Goal: Task Accomplishment & Management: Complete application form

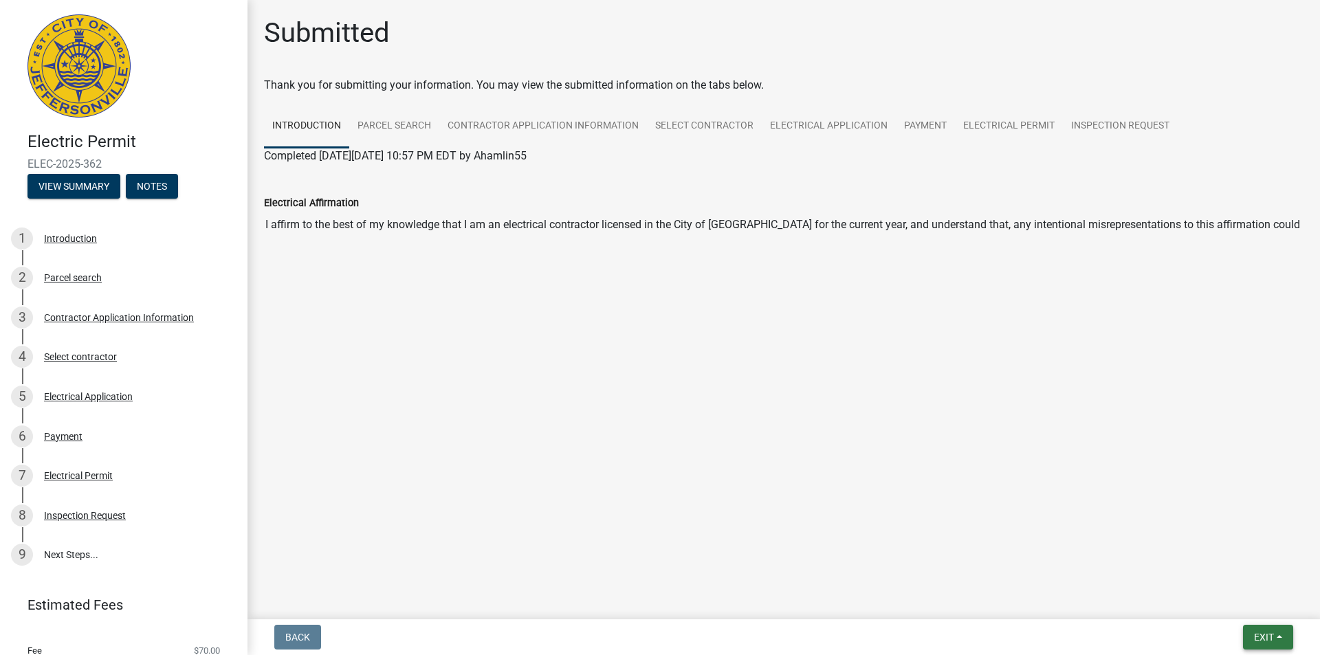
click at [1286, 631] on button "Exit" at bounding box center [1268, 637] width 50 height 25
click at [1240, 599] on button "Save & Exit" at bounding box center [1239, 601] width 110 height 33
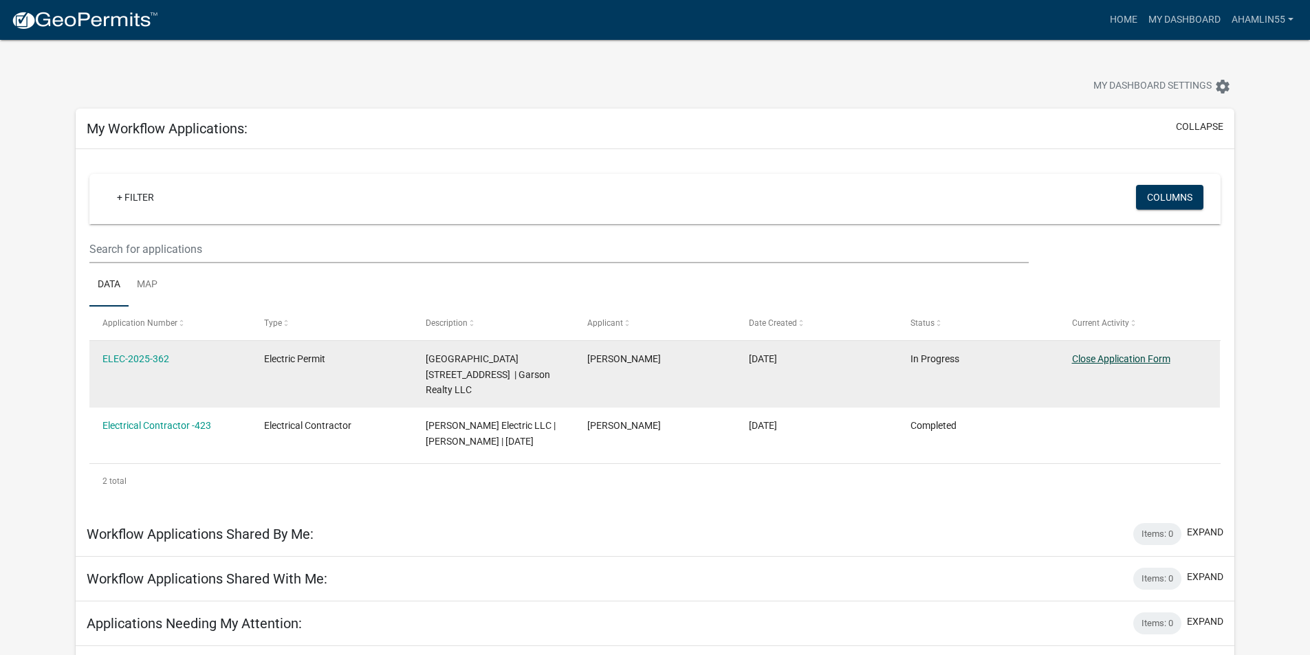
click at [1156, 357] on link "Close Application Form" at bounding box center [1121, 358] width 98 height 11
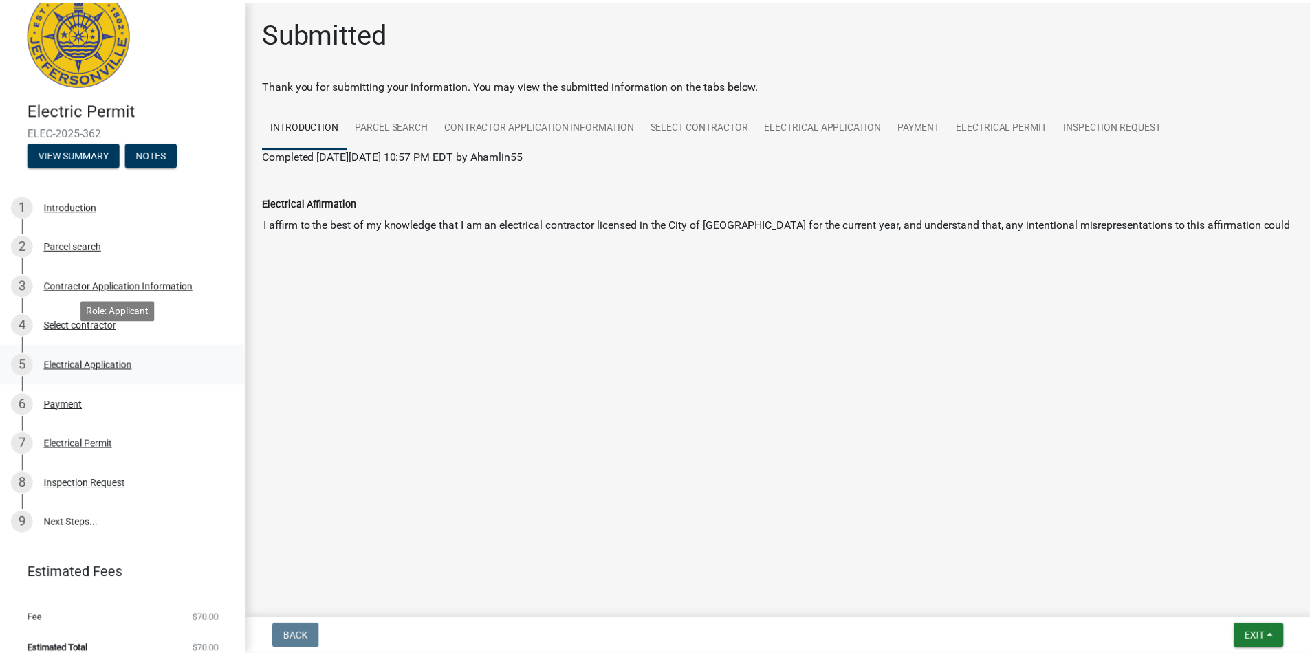
scroll to position [47, 0]
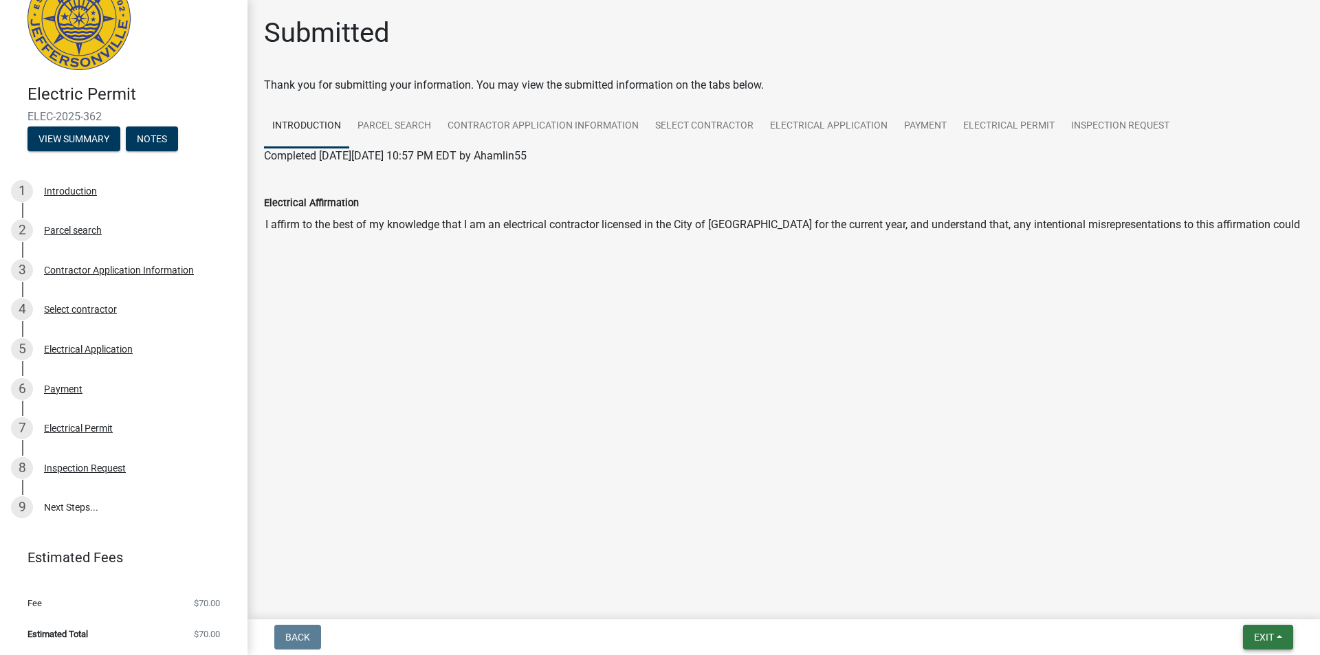
click at [1252, 631] on button "Exit" at bounding box center [1268, 637] width 50 height 25
click at [111, 618] on li "Fee $70.00" at bounding box center [124, 603] width 248 height 31
click at [1262, 629] on button "Exit" at bounding box center [1268, 637] width 50 height 25
click at [1244, 604] on button "Save & Exit" at bounding box center [1239, 601] width 110 height 33
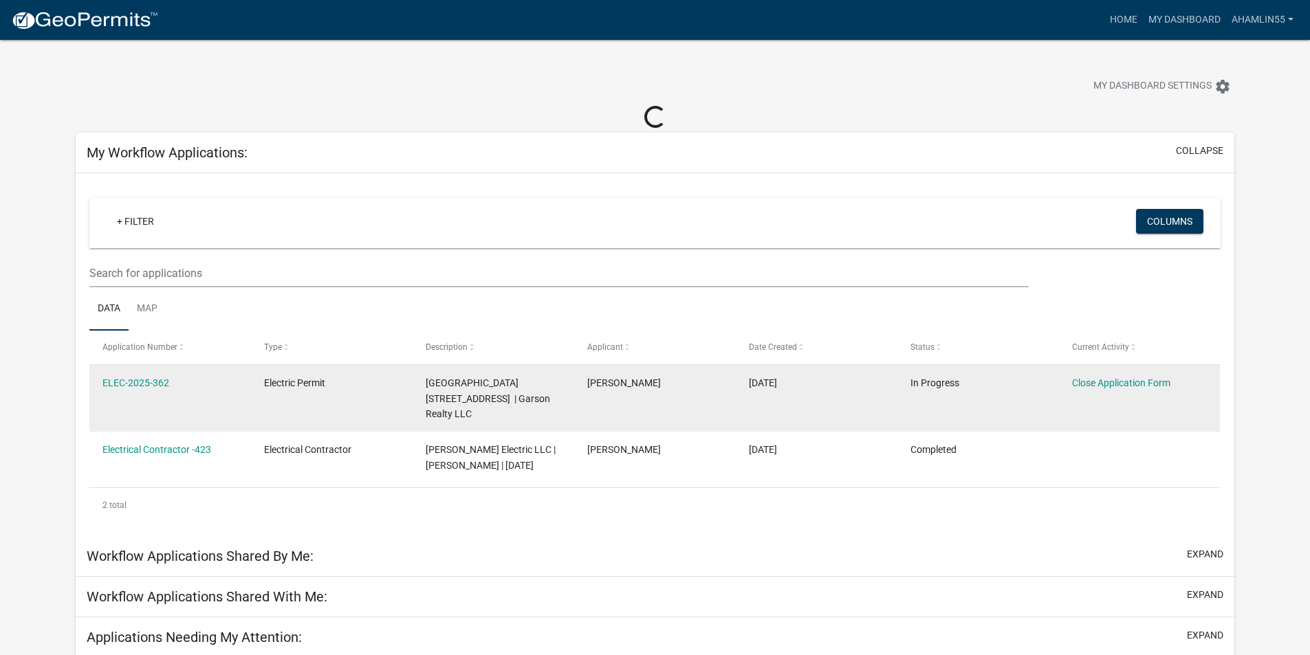
click at [409, 396] on datatable-body-cell "Electric Permit" at bounding box center [332, 398] width 162 height 67
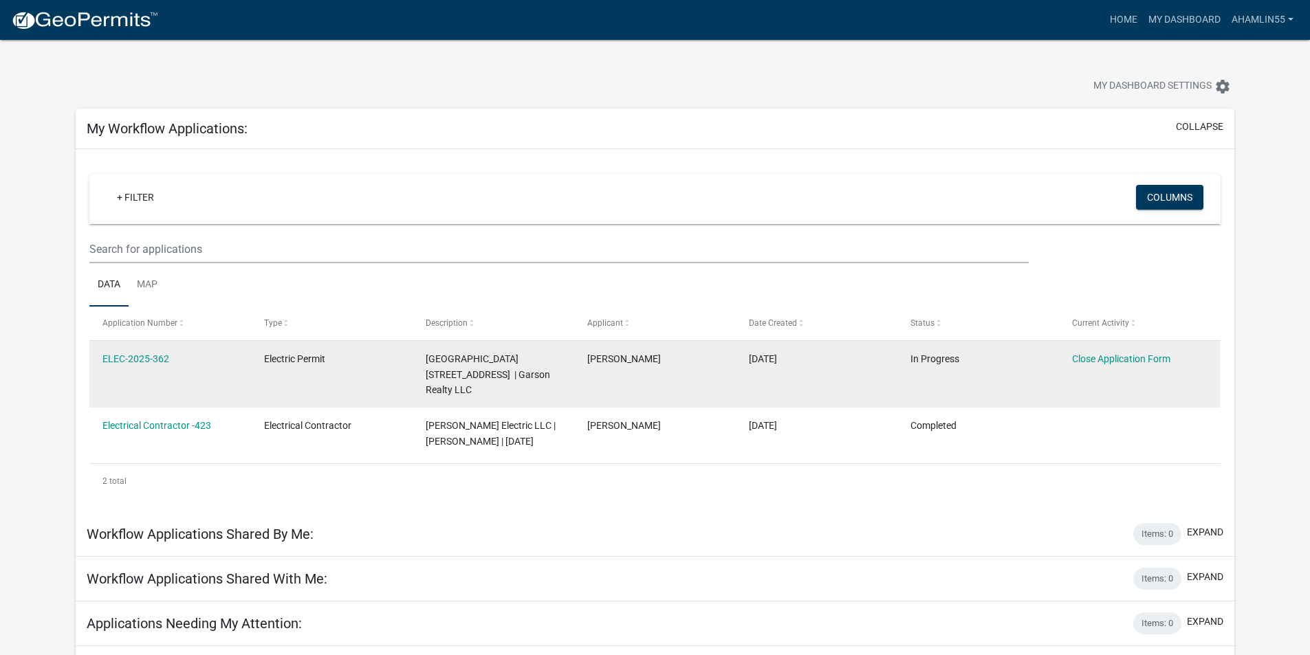
click at [310, 383] on datatable-body-cell "Electric Permit" at bounding box center [332, 374] width 162 height 67
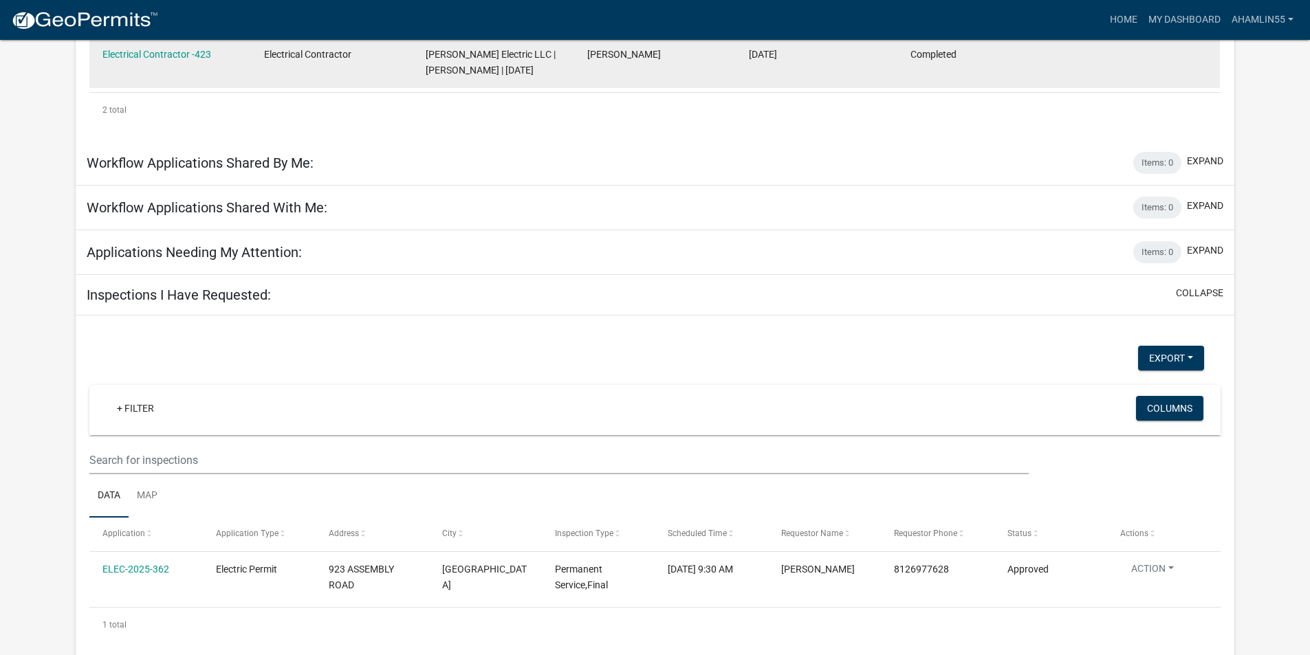
scroll to position [387, 0]
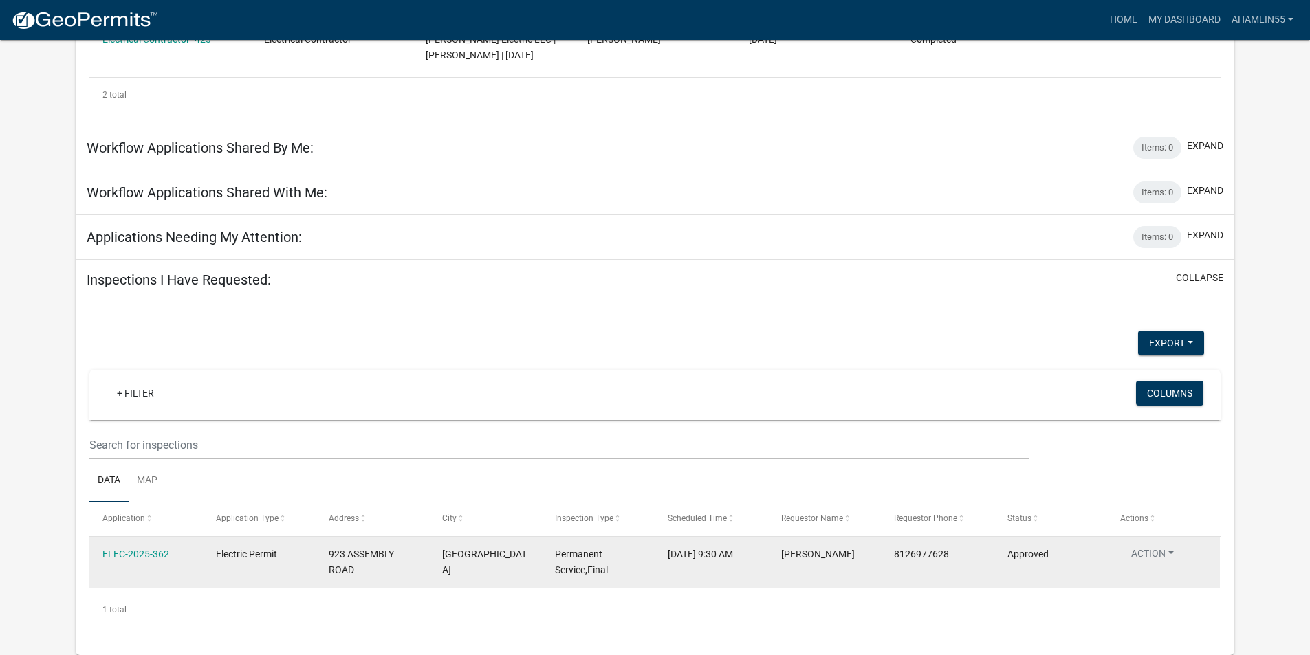
click at [1173, 559] on button "Action" at bounding box center [1152, 557] width 65 height 20
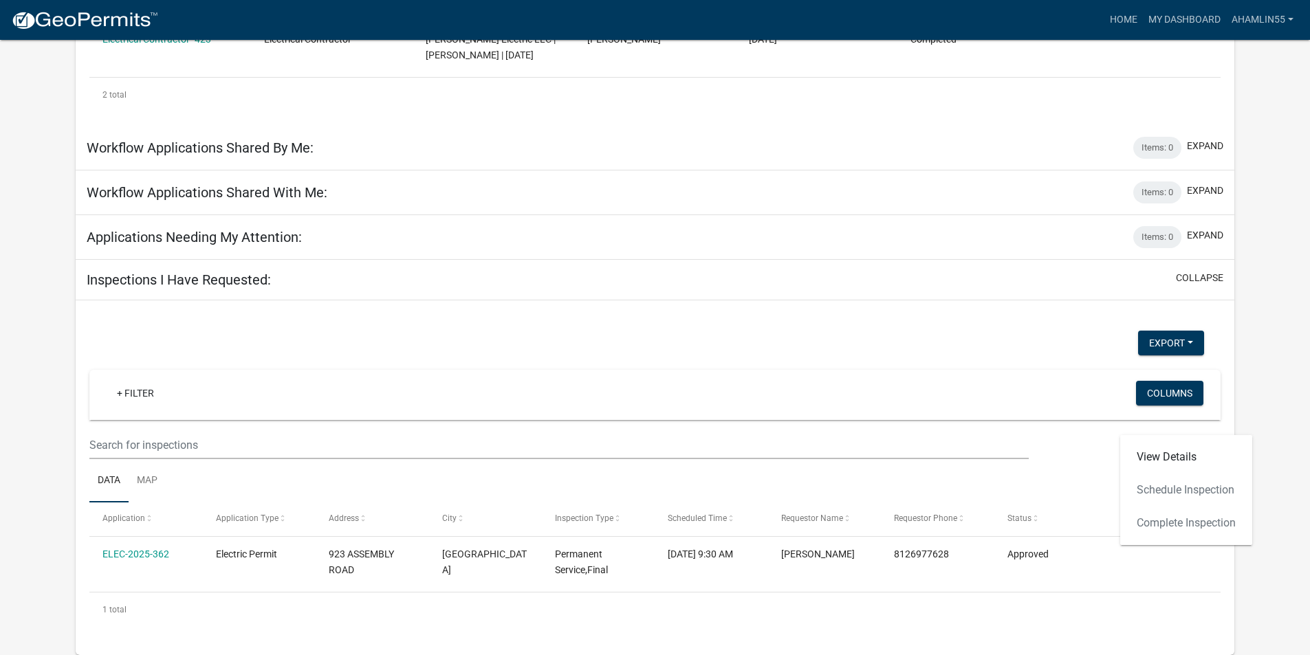
click at [814, 288] on div "Inspections I Have Requested: collapse" at bounding box center [655, 280] width 1159 height 41
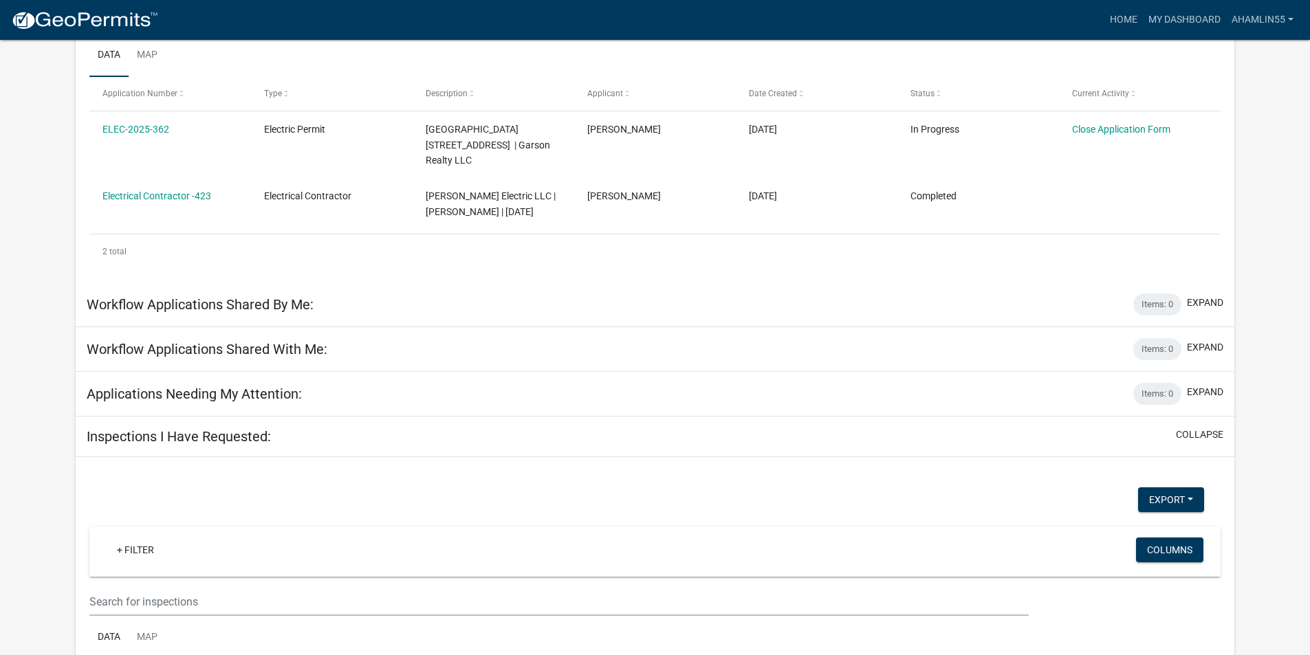
scroll to position [180, 0]
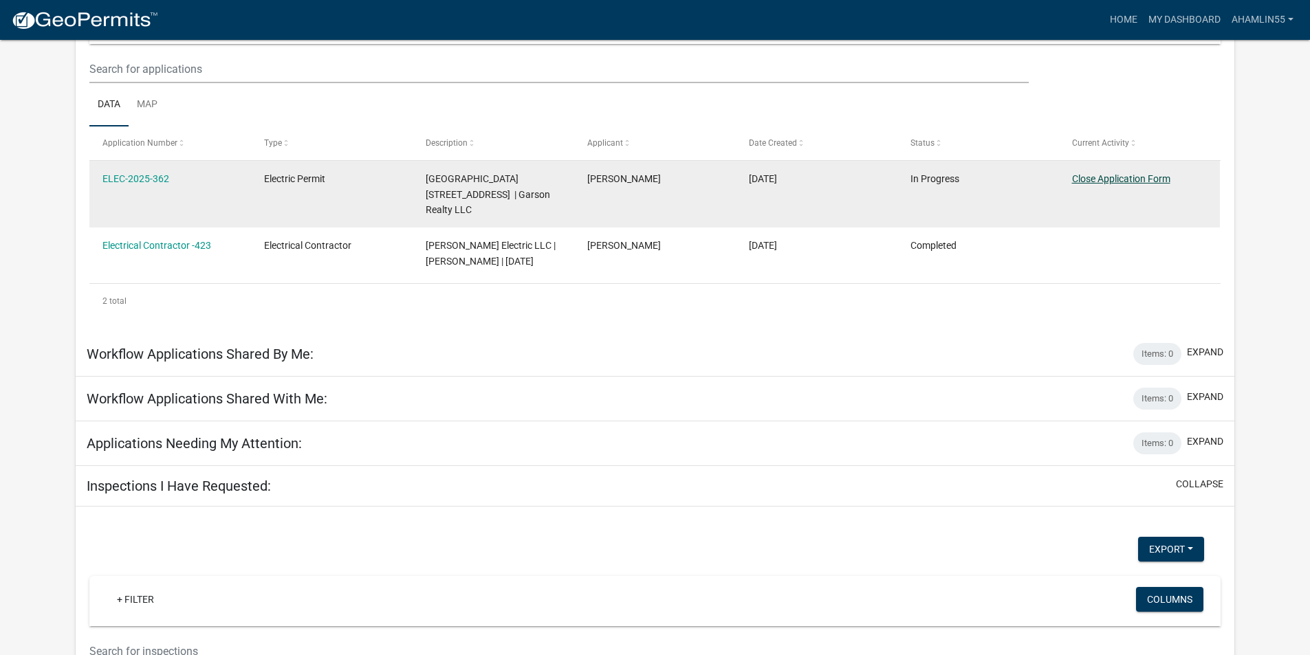
click at [1141, 180] on link "Close Application Form" at bounding box center [1121, 178] width 98 height 11
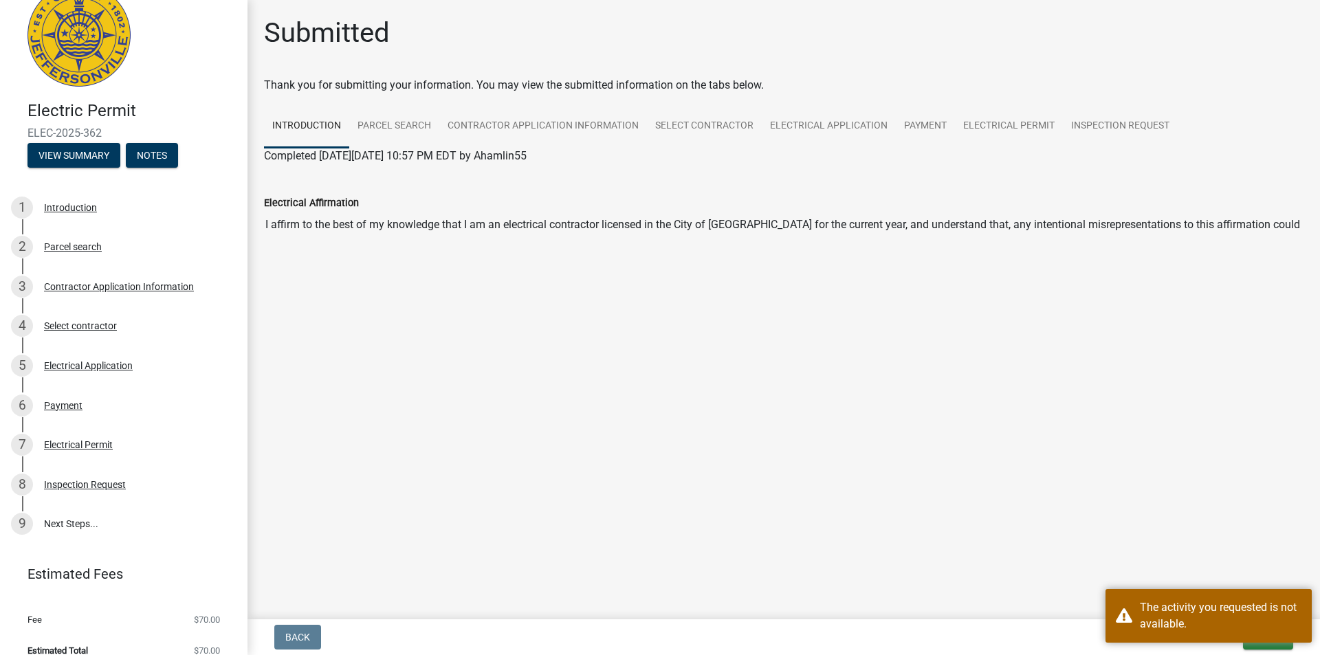
scroll to position [47, 0]
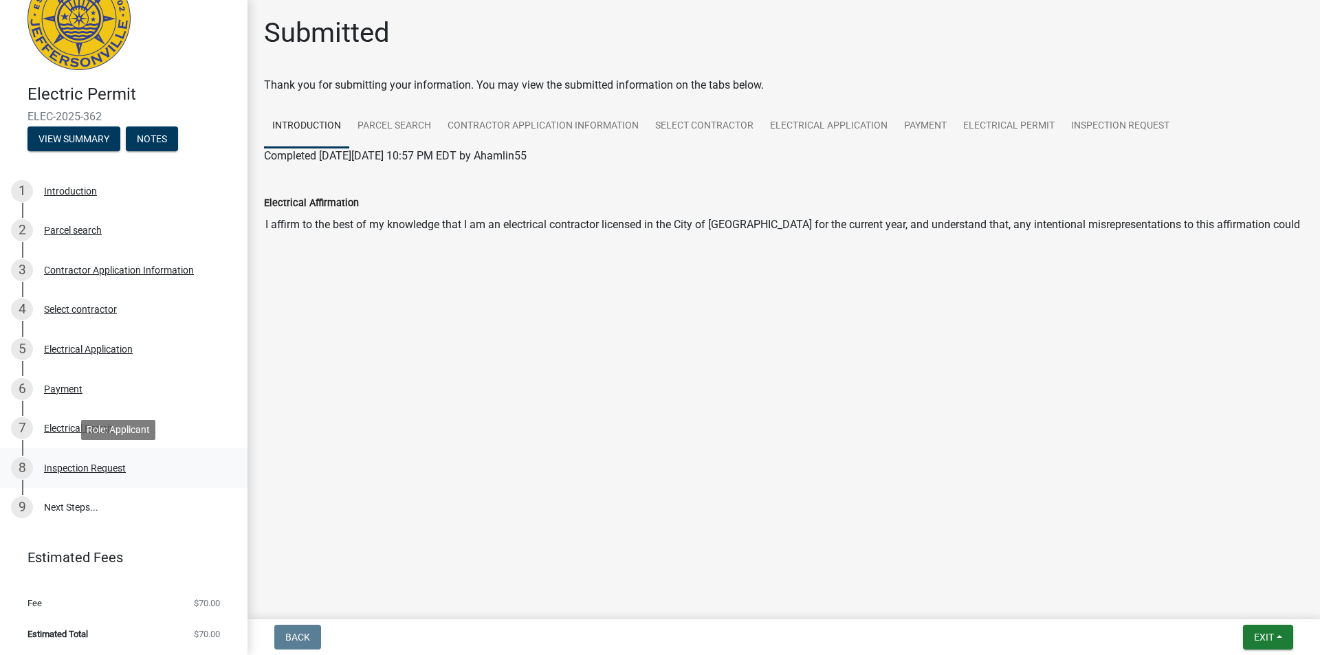
click at [84, 461] on div "8 Inspection Request" at bounding box center [118, 468] width 215 height 22
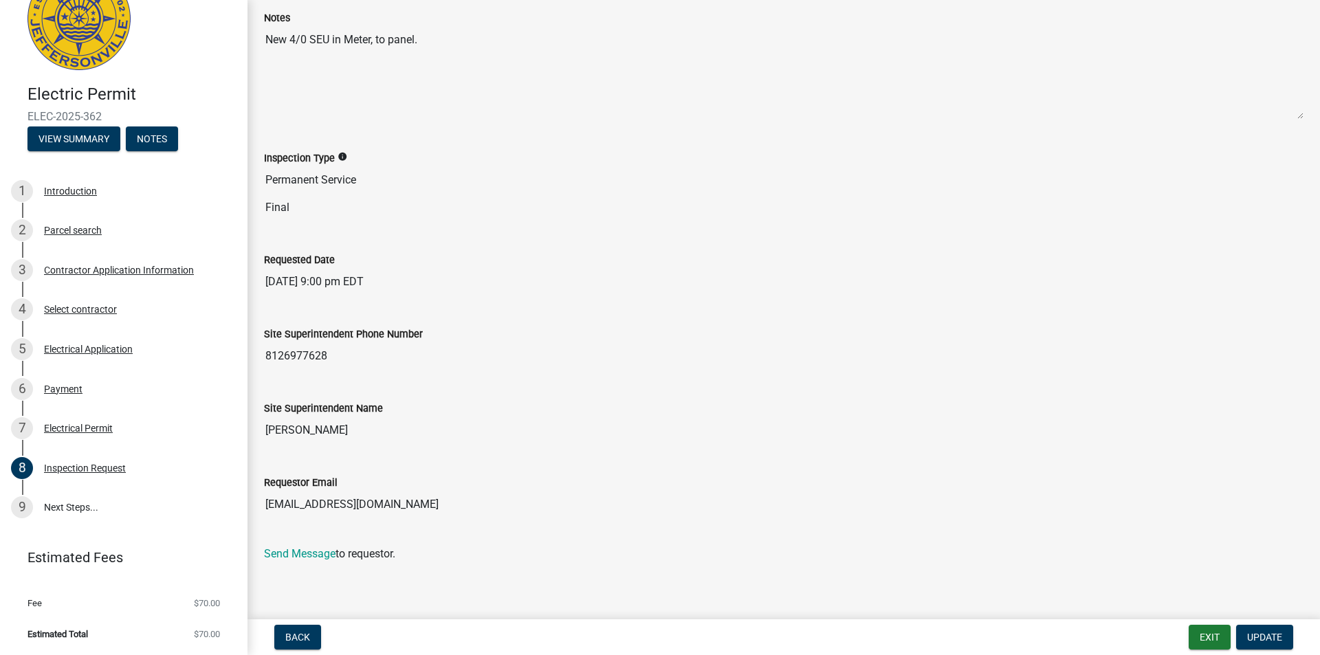
scroll to position [89, 0]
click at [77, 507] on link "9 Next Steps..." at bounding box center [124, 508] width 248 height 40
click at [74, 503] on link "9 Next Steps..." at bounding box center [124, 508] width 248 height 40
click at [316, 631] on button "Back" at bounding box center [297, 637] width 47 height 25
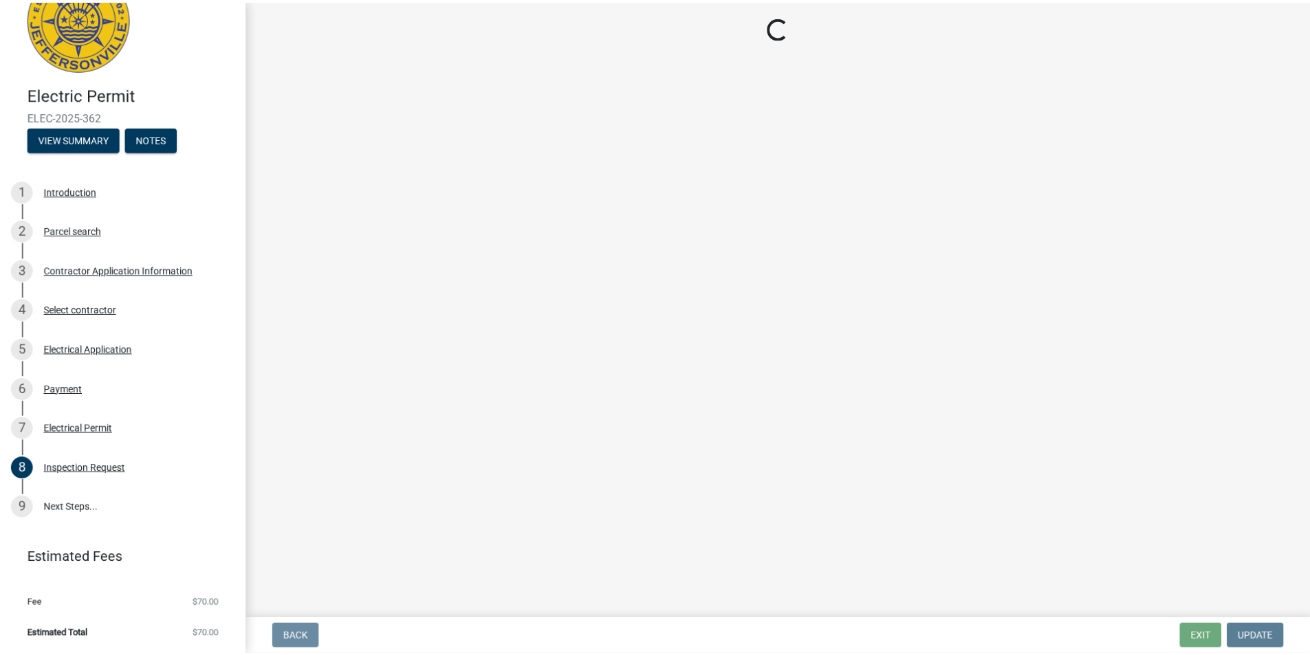
scroll to position [0, 0]
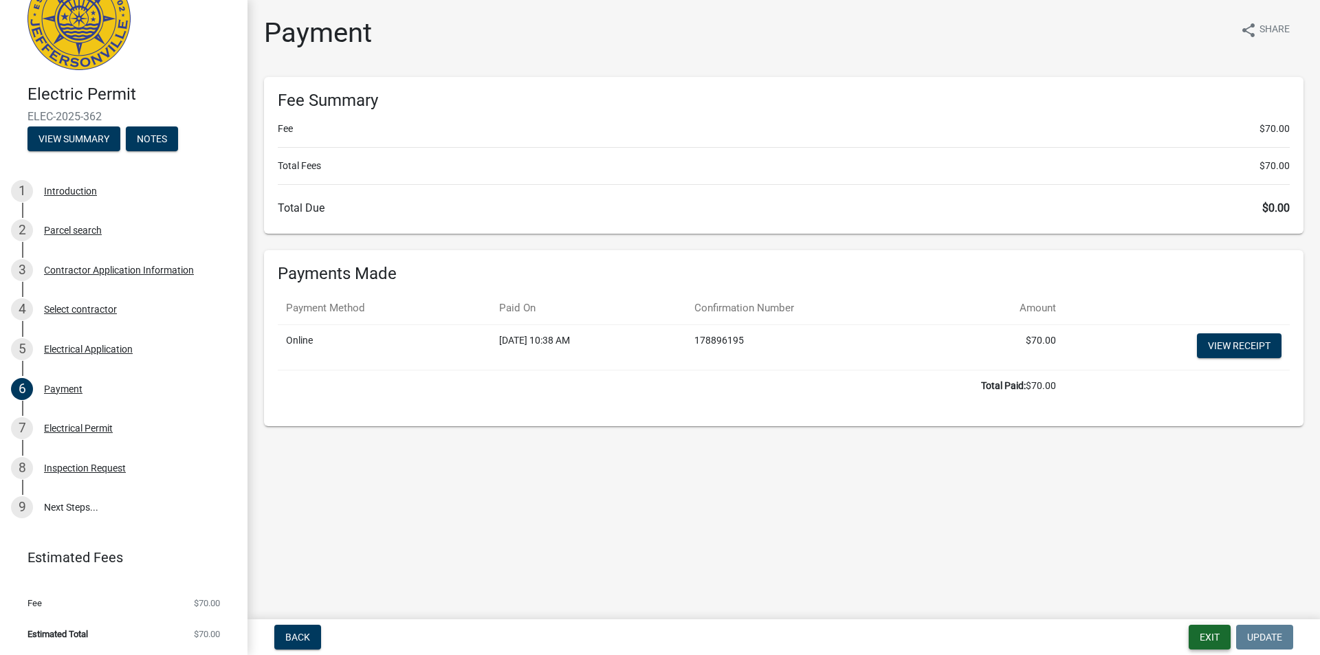
click at [1206, 631] on button "Exit" at bounding box center [1210, 637] width 42 height 25
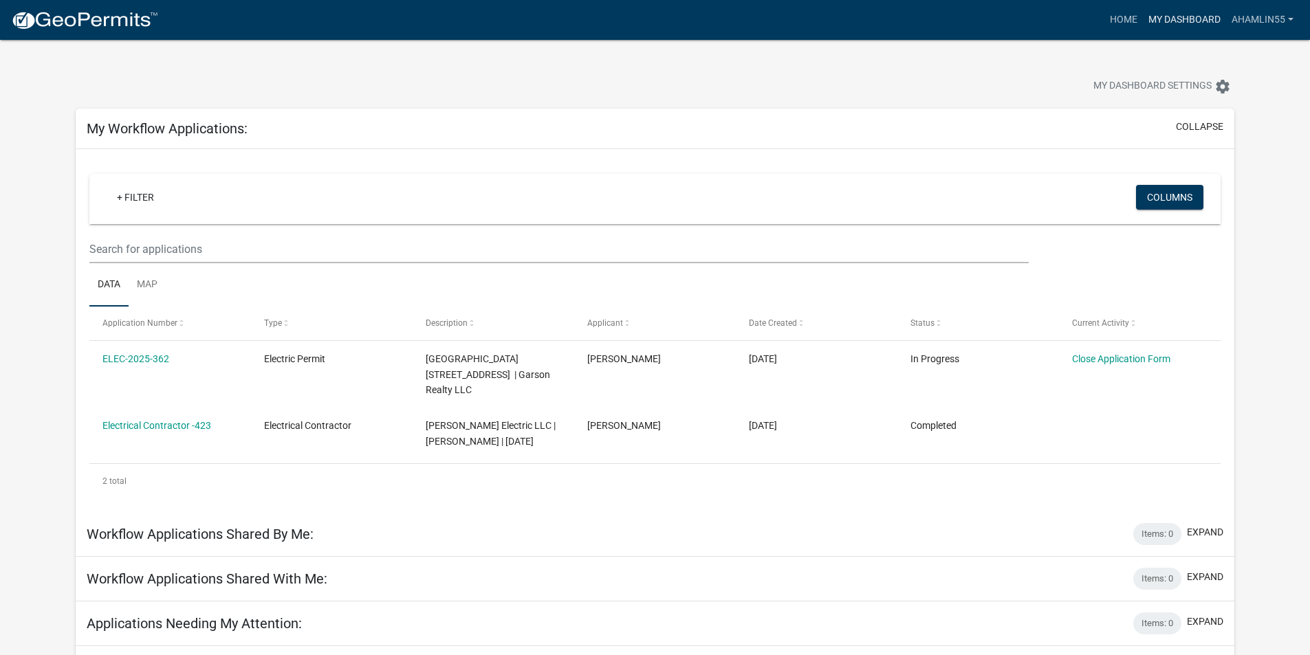
click at [1158, 15] on link "My Dashboard" at bounding box center [1184, 20] width 83 height 26
click at [1253, 10] on link "Ahamlin55" at bounding box center [1262, 20] width 73 height 26
click at [1243, 55] on link "Account" at bounding box center [1244, 56] width 110 height 33
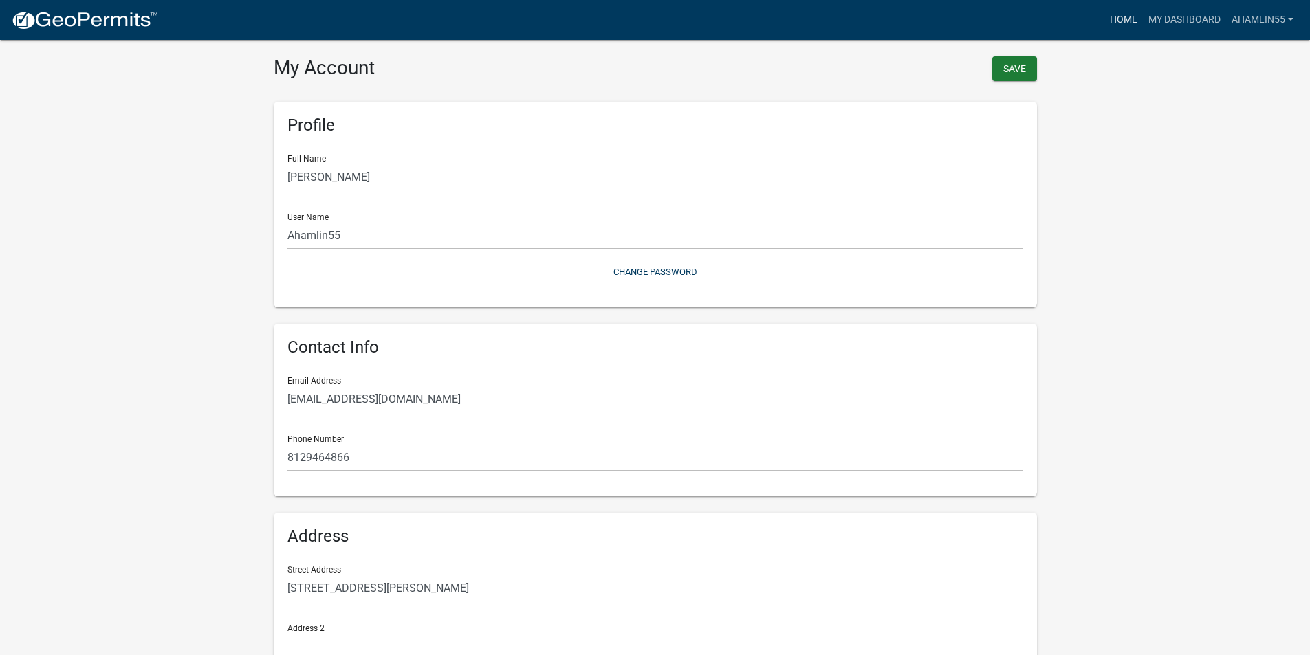
click at [1127, 16] on link "Home" at bounding box center [1123, 20] width 39 height 26
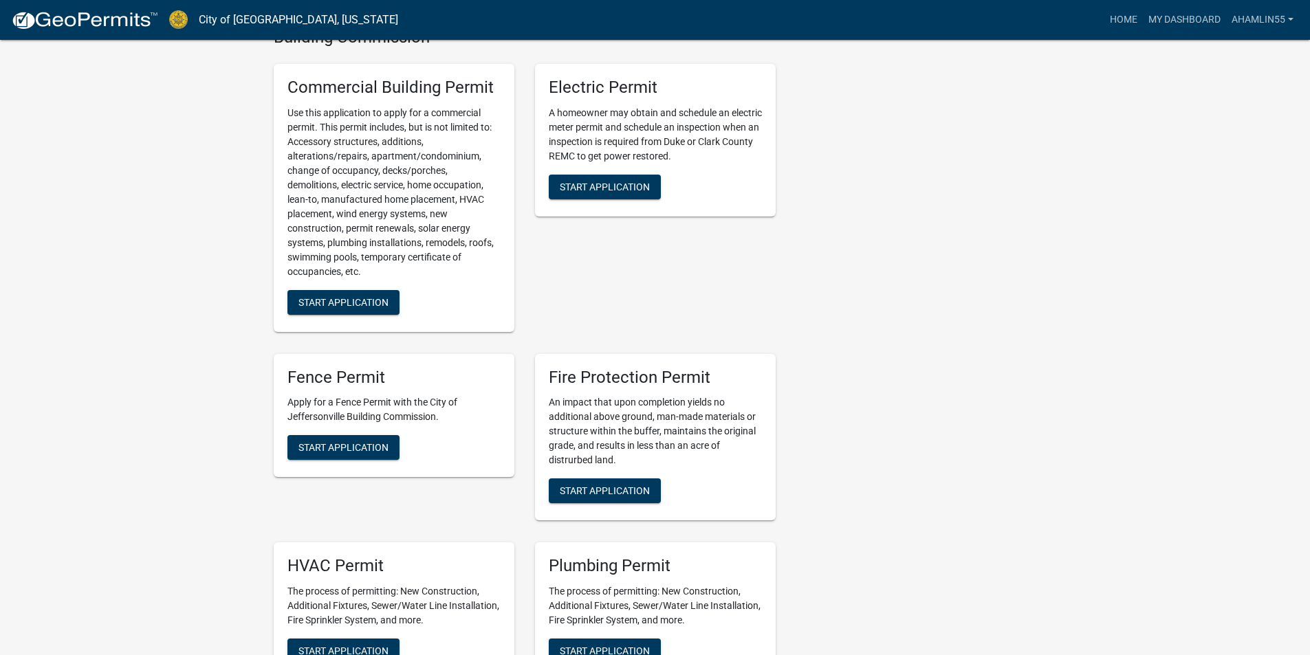
scroll to position [481, 0]
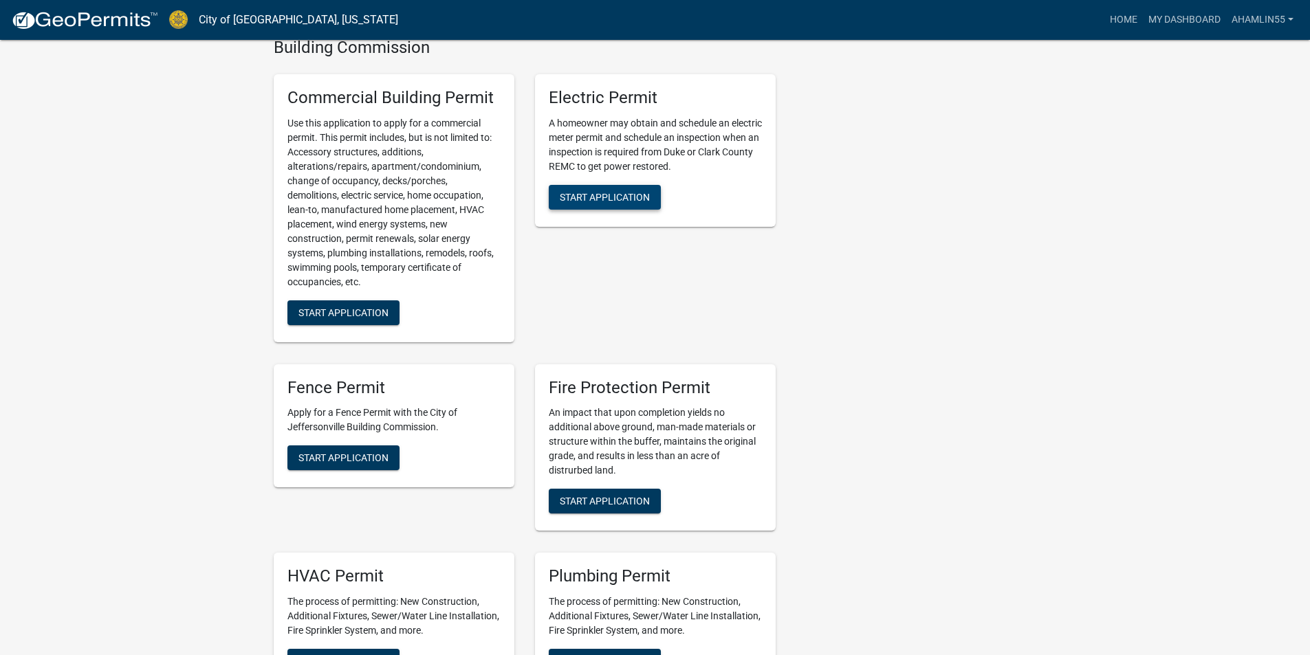
click at [630, 201] on span "Start Application" at bounding box center [605, 196] width 90 height 11
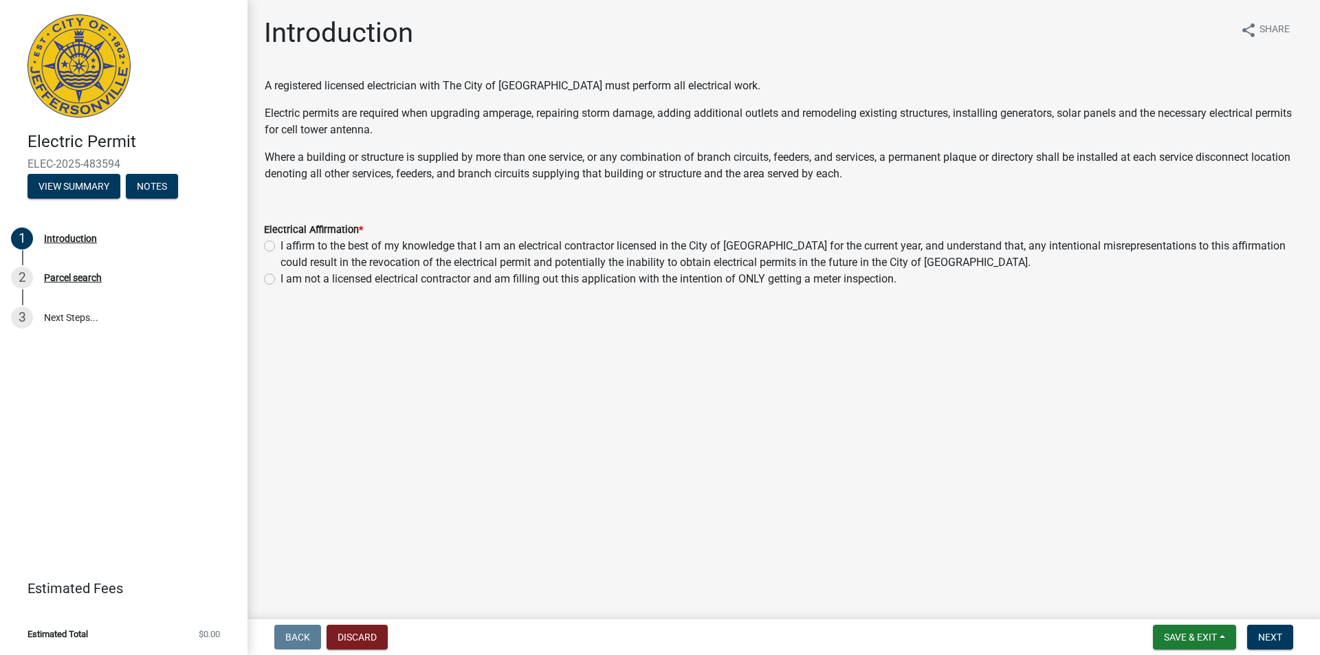
click at [281, 248] on label "I affirm to the best of my knowledge that I am an electrical contractor license…" at bounding box center [792, 254] width 1023 height 33
click at [281, 247] on input "I affirm to the best of my knowledge that I am an electrical contractor license…" at bounding box center [285, 242] width 9 height 9
radio input "true"
click at [1272, 631] on span "Next" at bounding box center [1271, 637] width 24 height 11
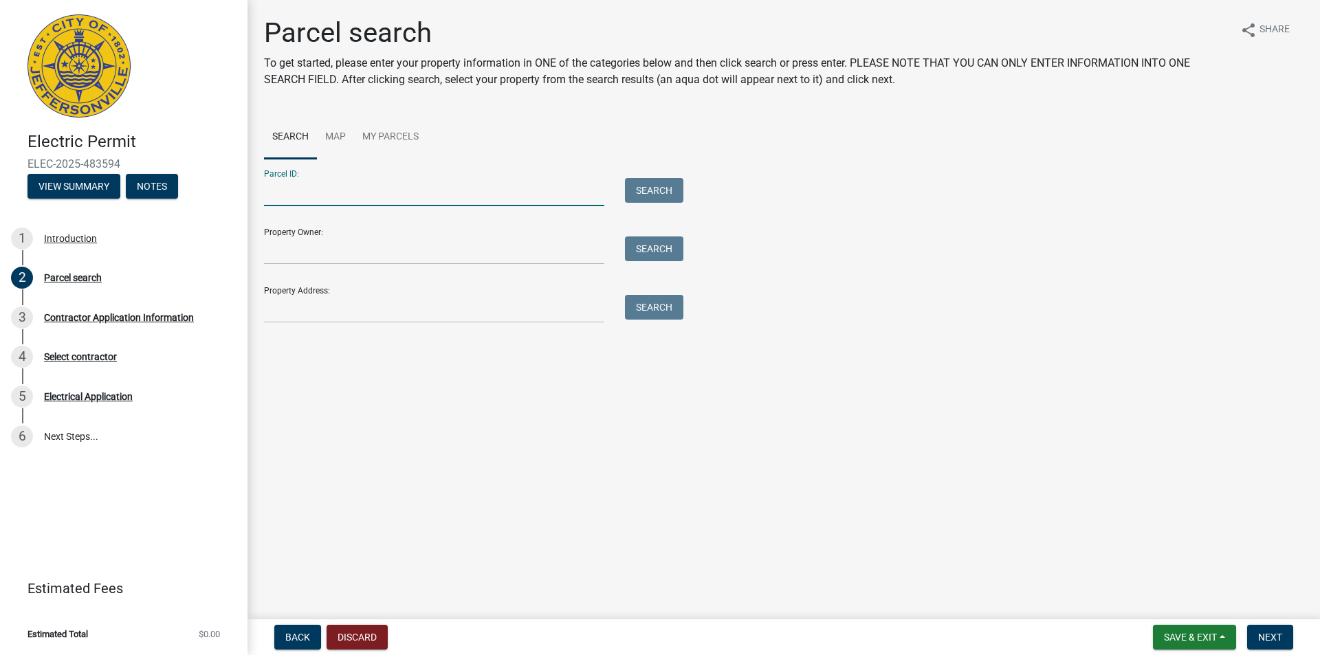
click at [340, 194] on input "Parcel ID:" at bounding box center [434, 192] width 340 height 28
click at [345, 243] on input "Property Owner:" at bounding box center [434, 251] width 340 height 28
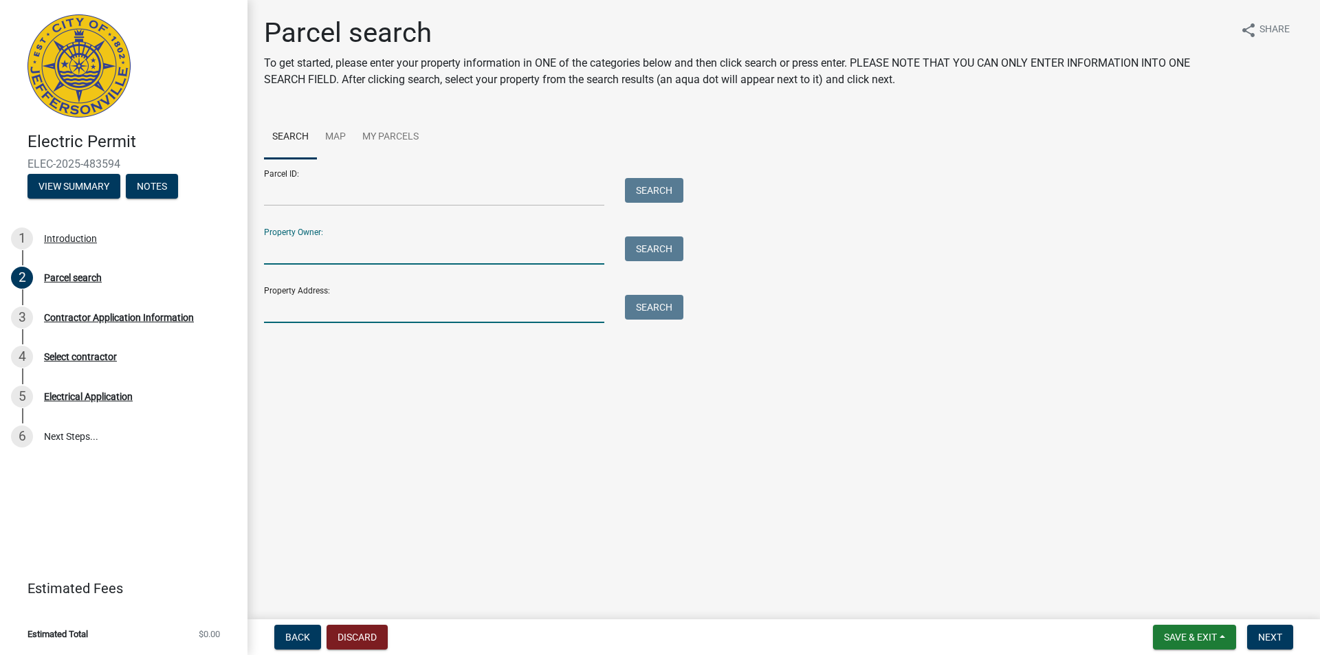
click at [366, 317] on input "Property Address:" at bounding box center [434, 309] width 340 height 28
type input "[STREET_ADDRESS]"
click at [666, 312] on button "Search" at bounding box center [654, 307] width 58 height 25
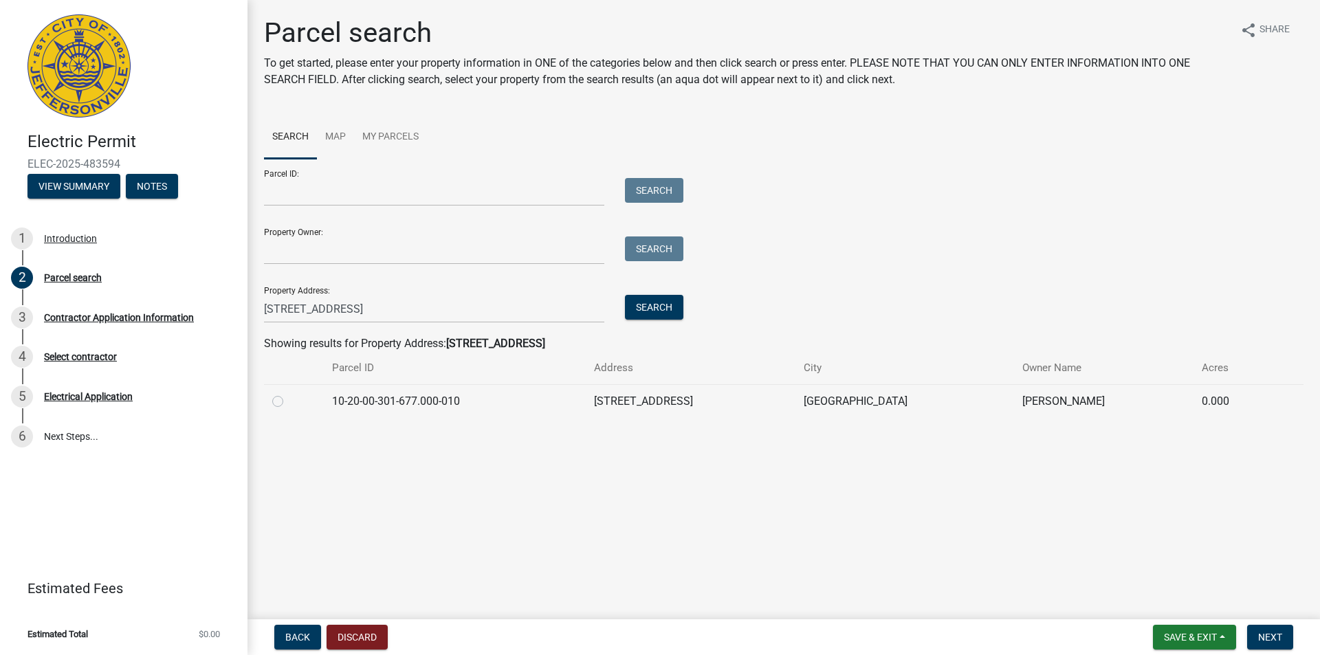
click at [289, 393] on label at bounding box center [289, 393] width 0 height 0
click at [289, 402] on input "radio" at bounding box center [293, 397] width 9 height 9
radio input "true"
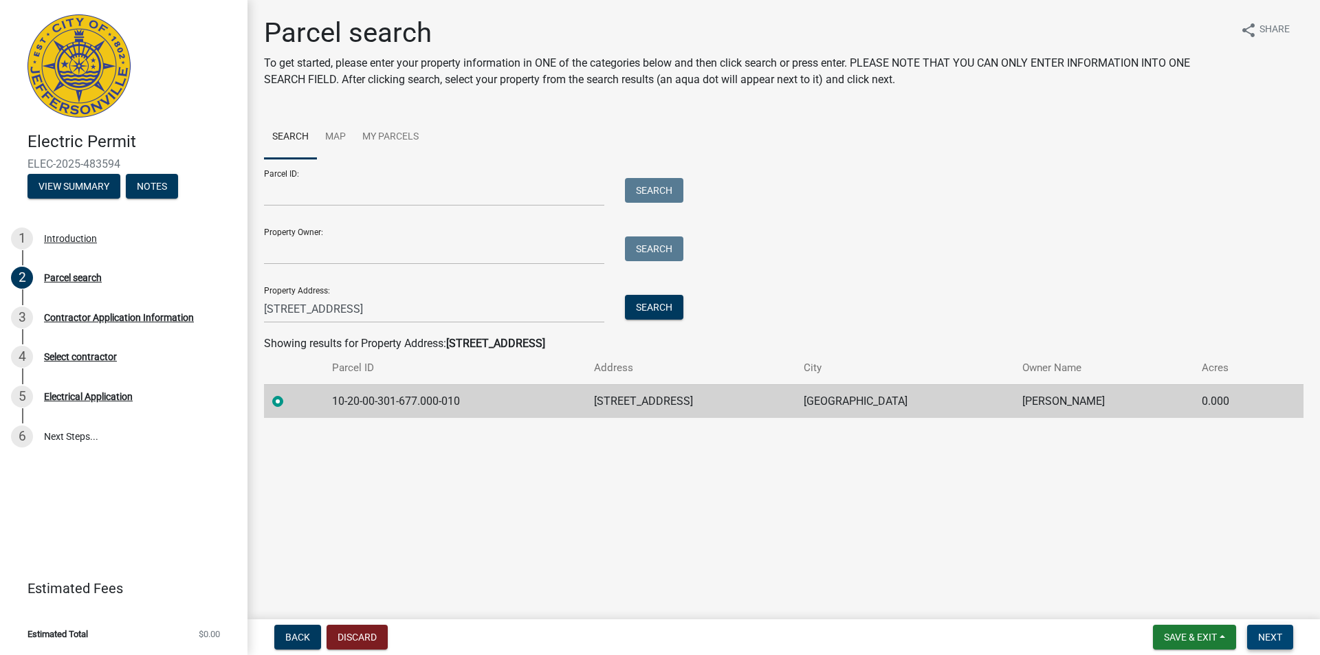
click at [1274, 631] on button "Next" at bounding box center [1271, 637] width 46 height 25
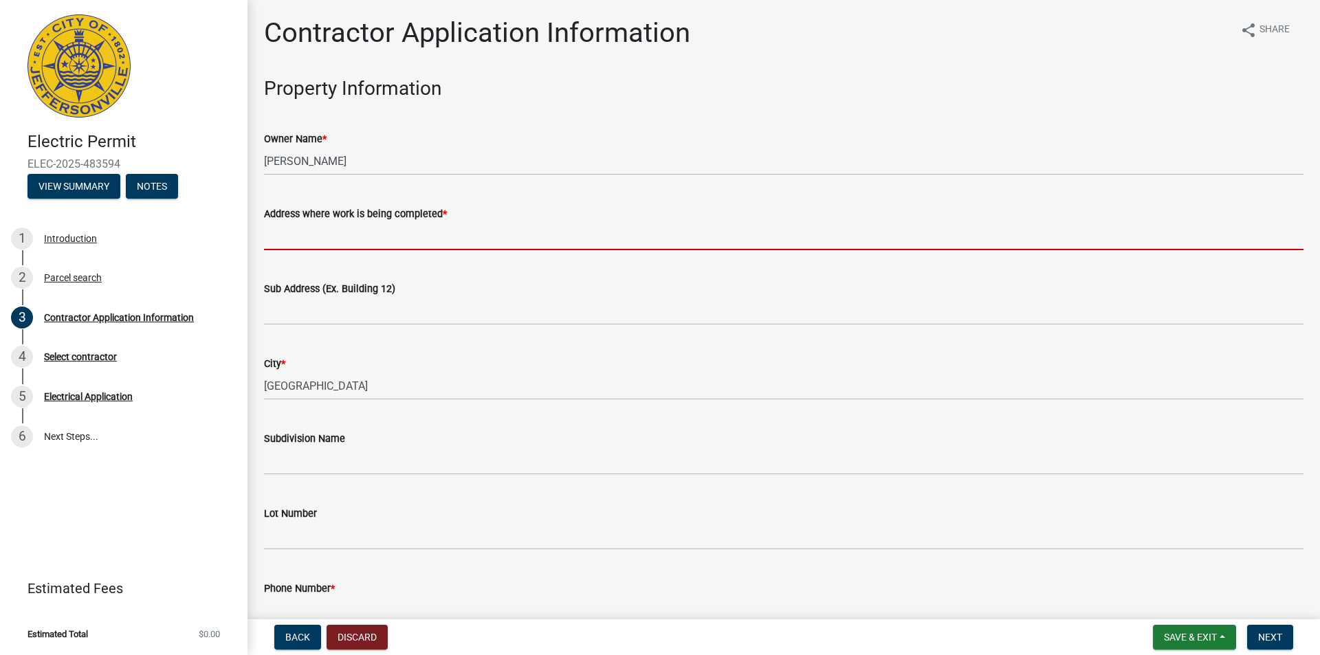
click at [642, 235] on input "Address where work is being completed *" at bounding box center [784, 236] width 1040 height 28
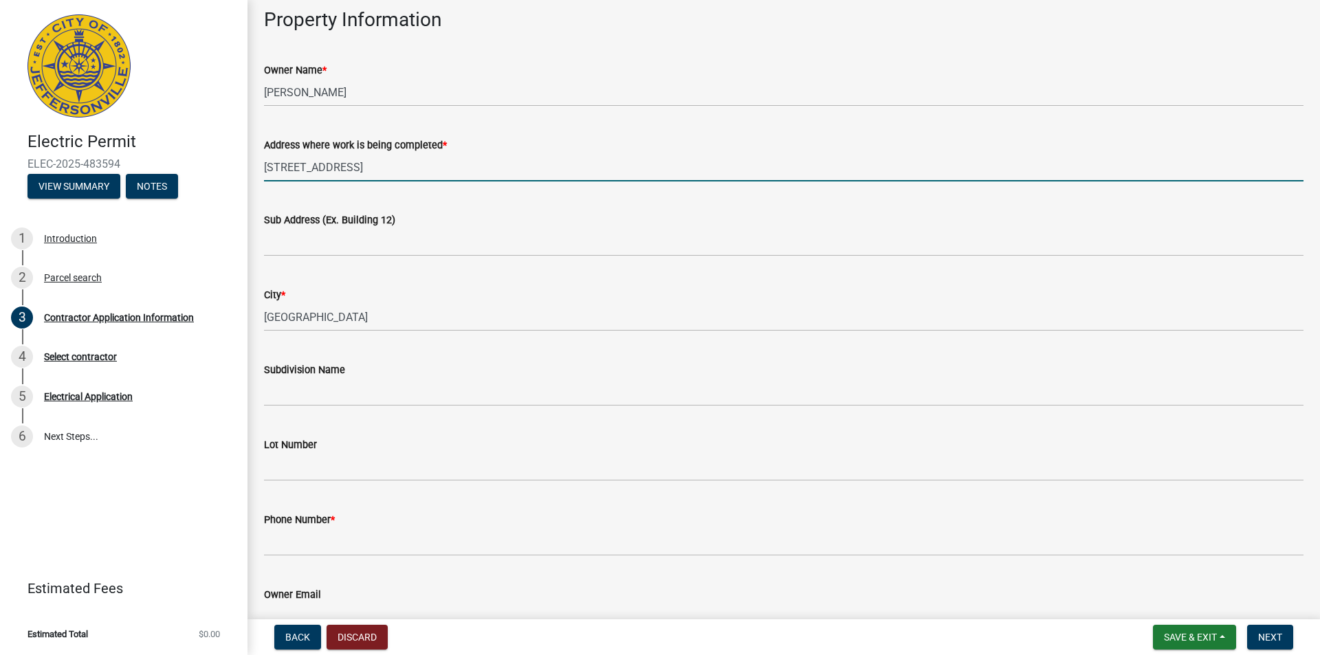
scroll to position [138, 0]
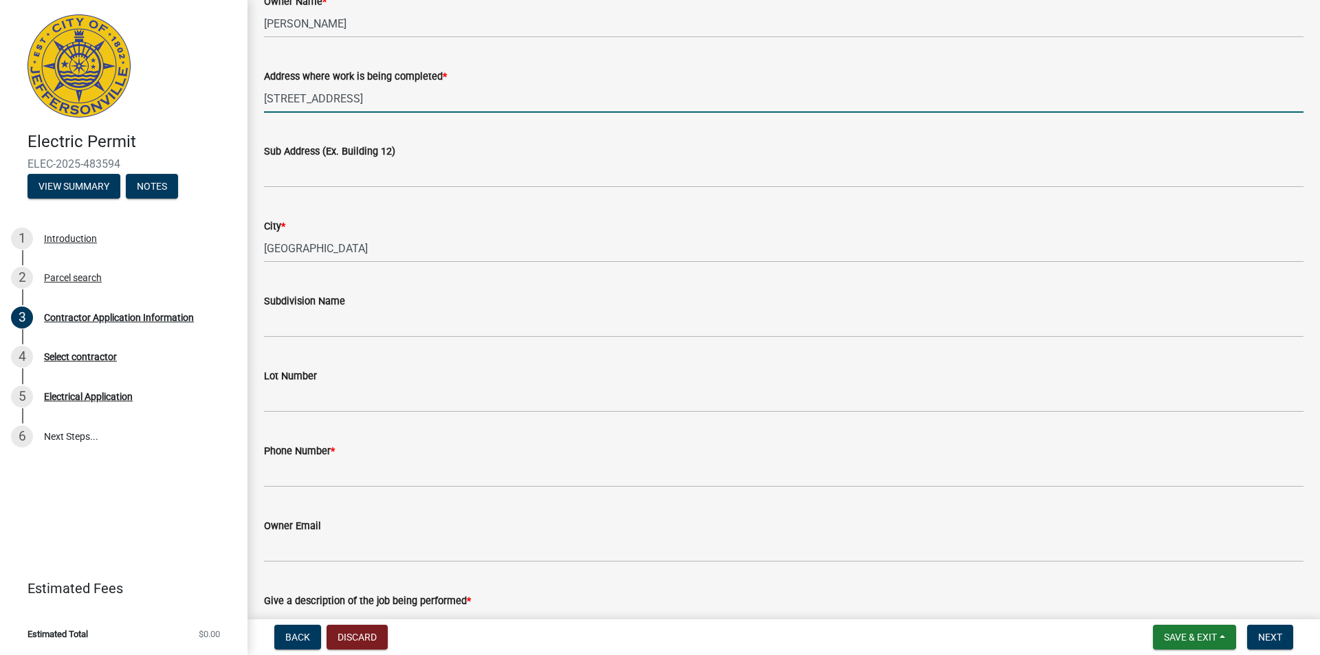
type input "[STREET_ADDRESS]"
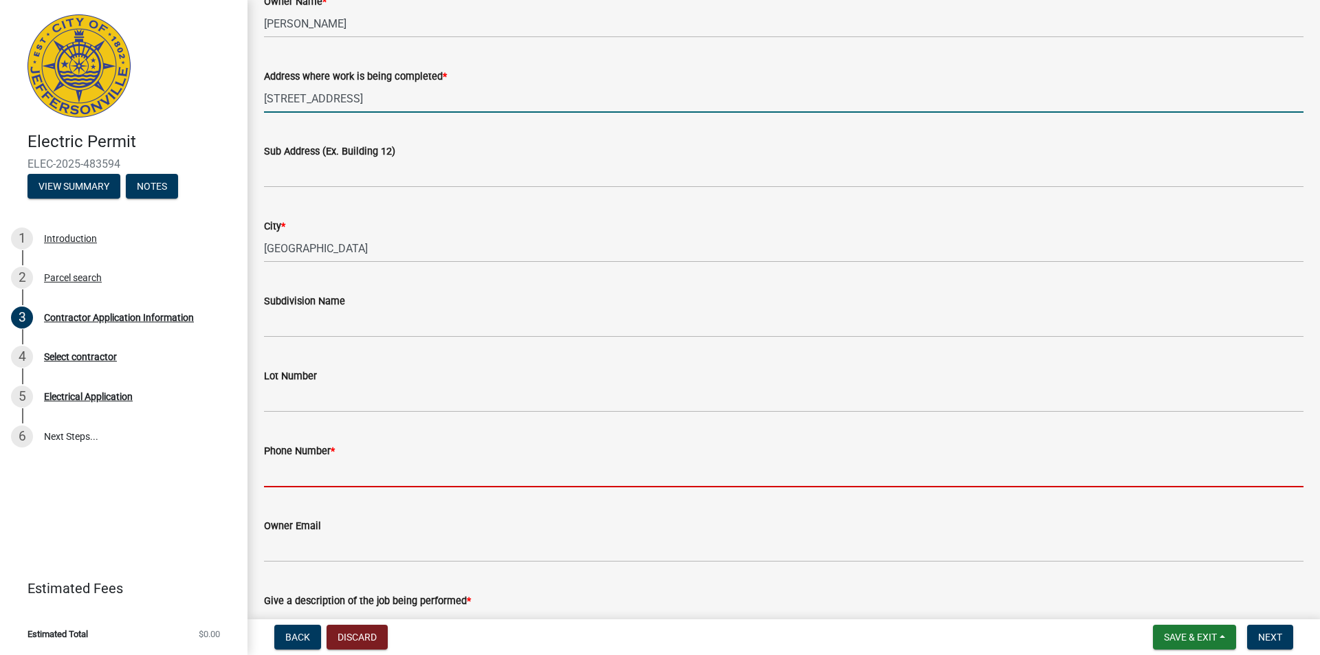
click at [378, 475] on input "Phone Number *" at bounding box center [784, 473] width 1040 height 28
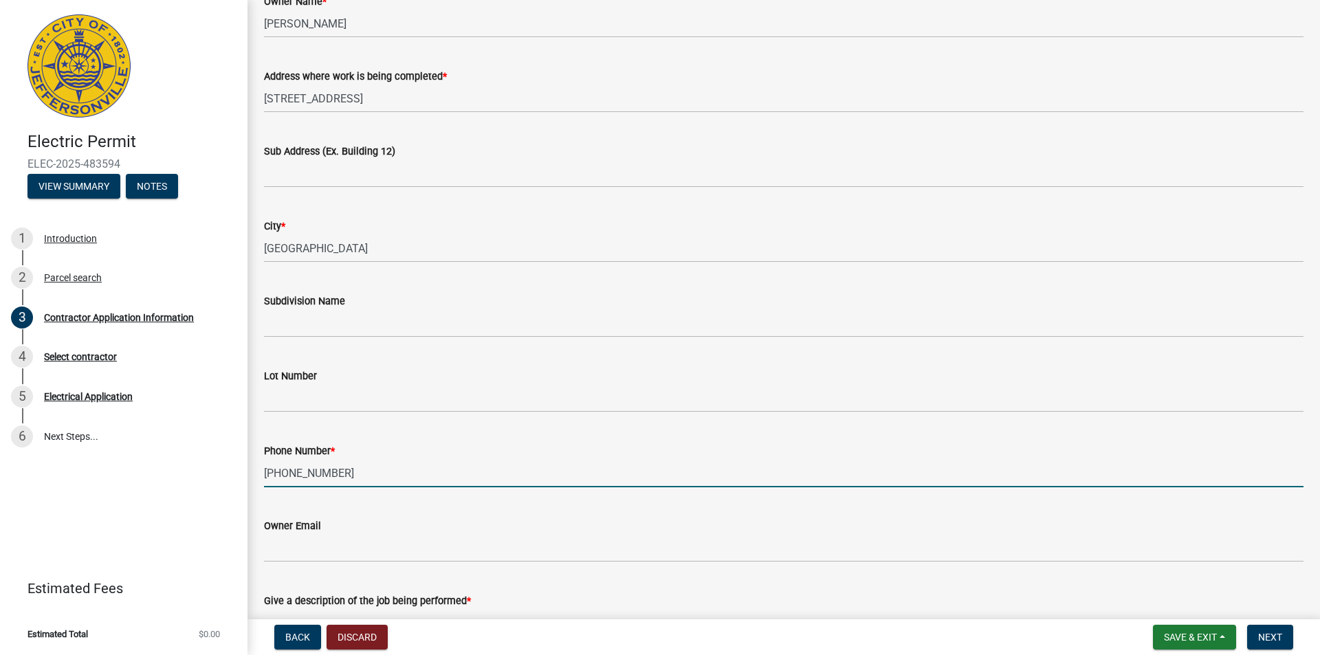
type input "[PHONE_NUMBER]"
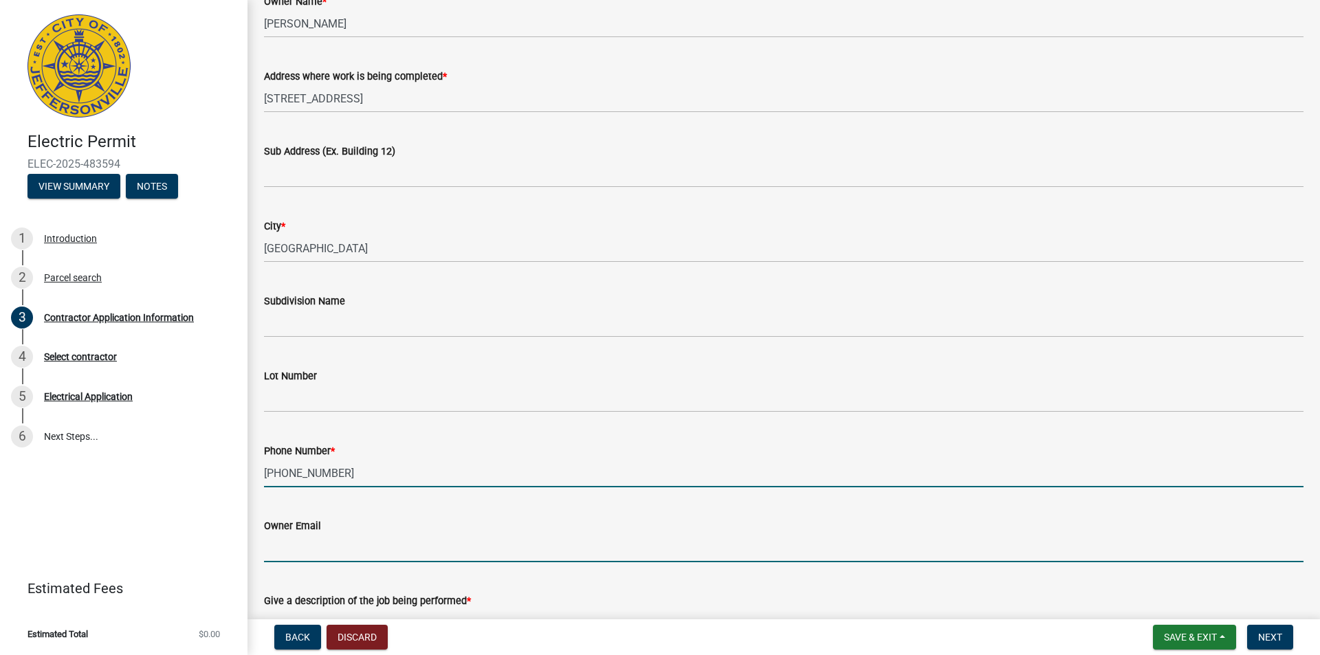
click at [322, 537] on input "Owner Email" at bounding box center [784, 548] width 1040 height 28
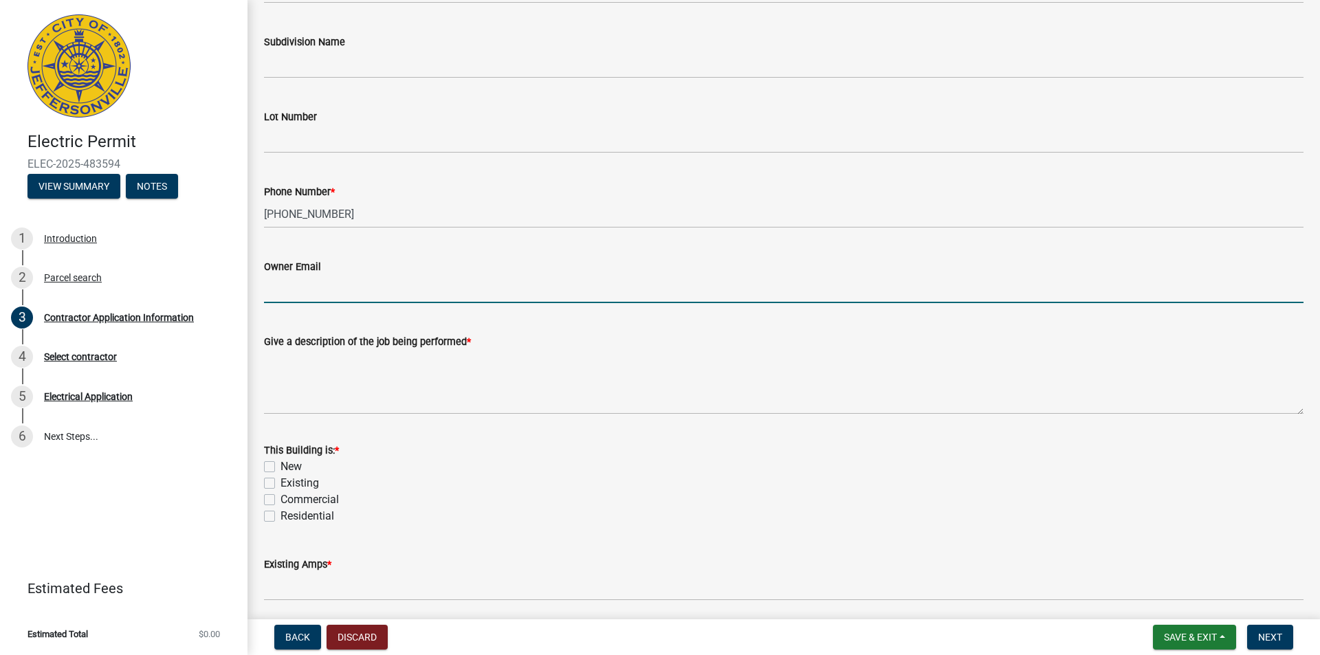
scroll to position [413, 0]
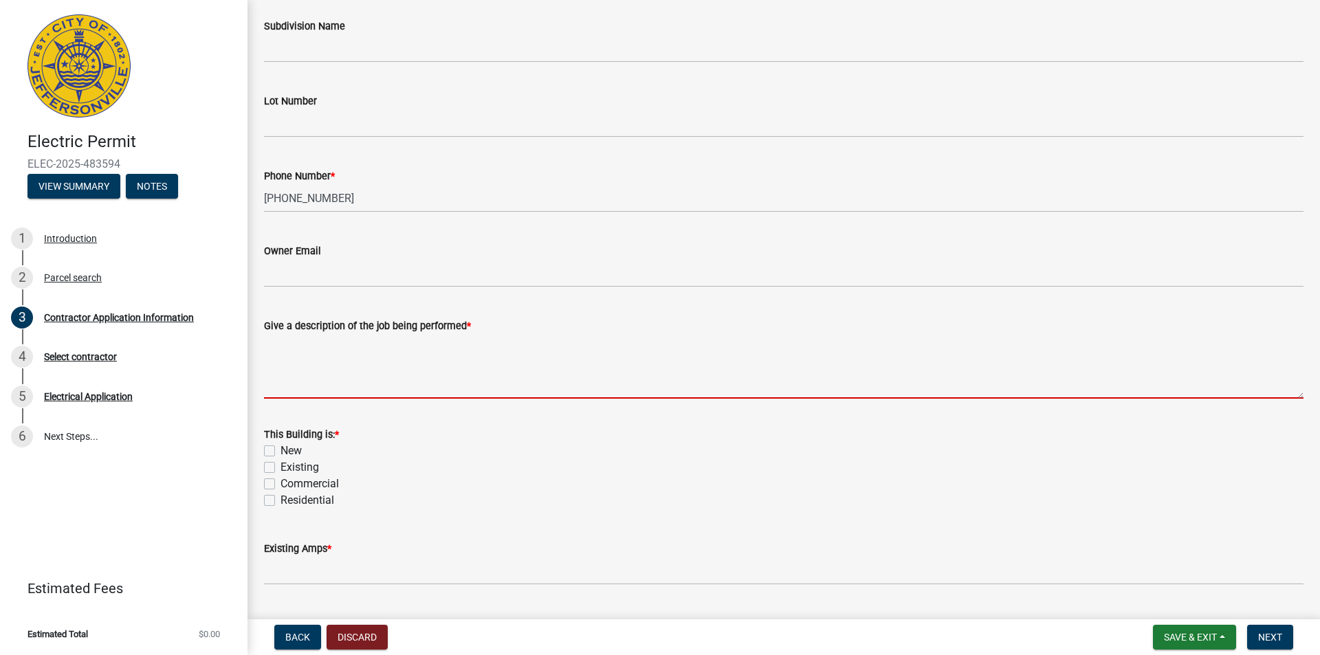
click at [499, 355] on textarea "Give a description of the job being performed *" at bounding box center [784, 366] width 1040 height 65
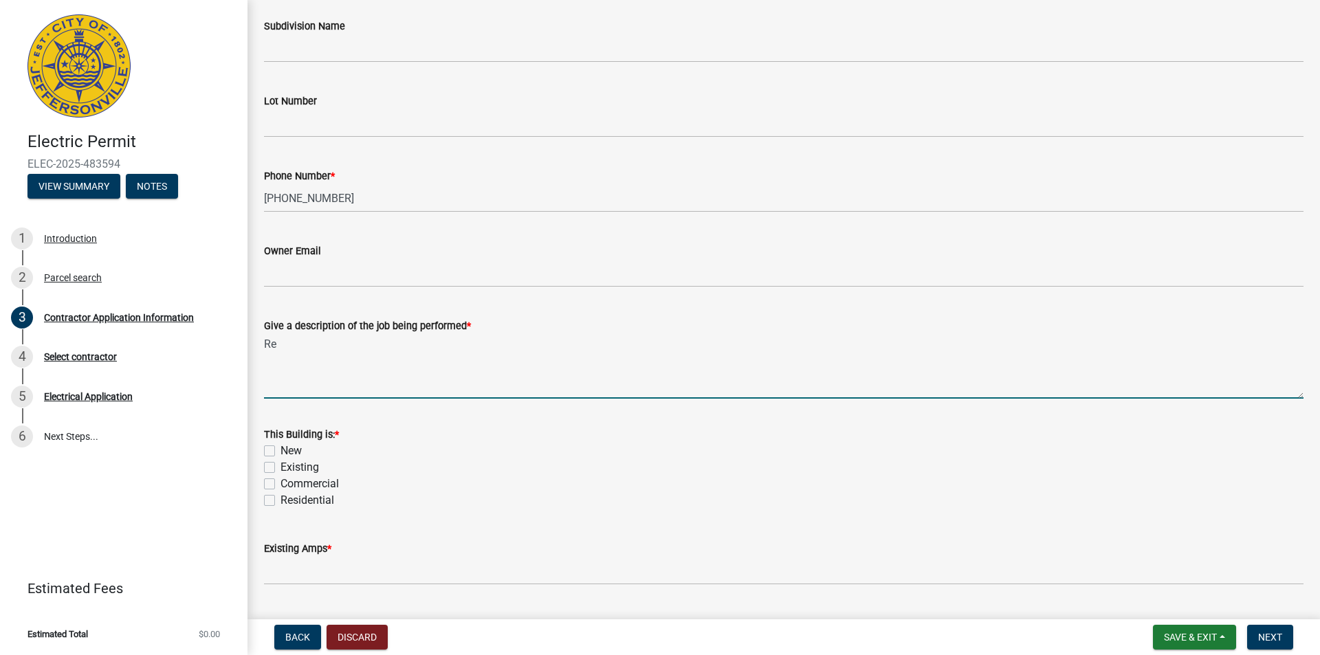
type textarea "R"
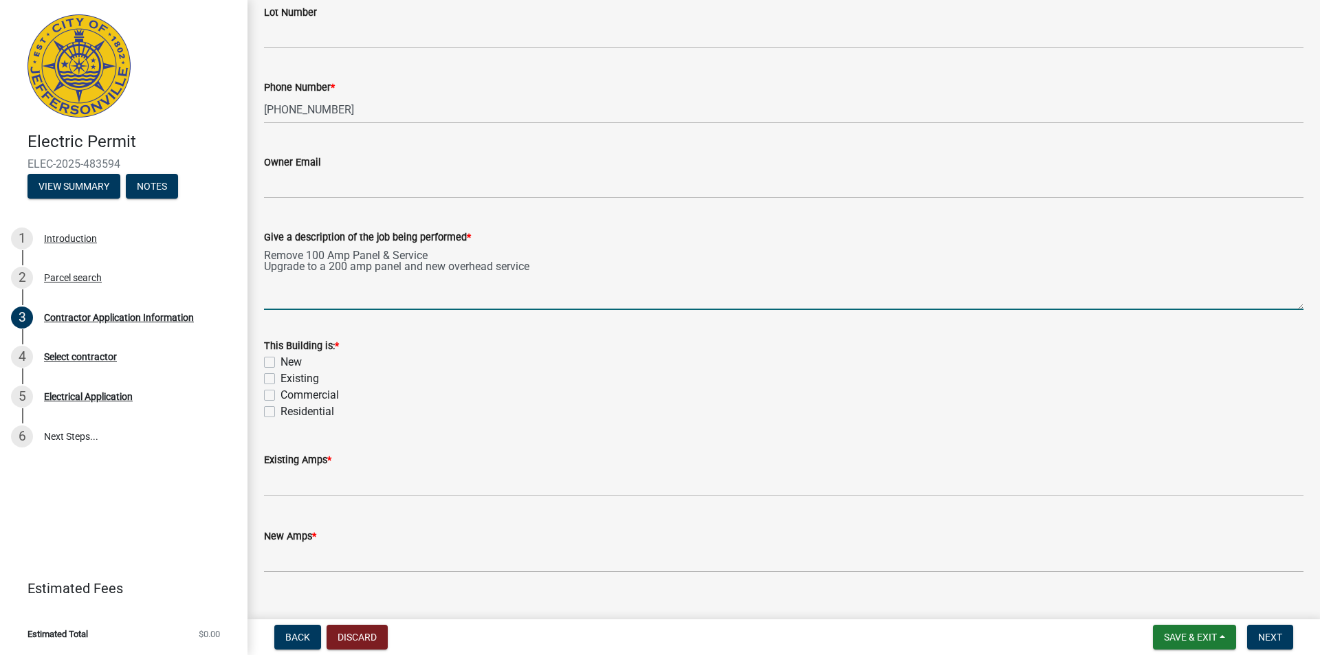
scroll to position [526, 0]
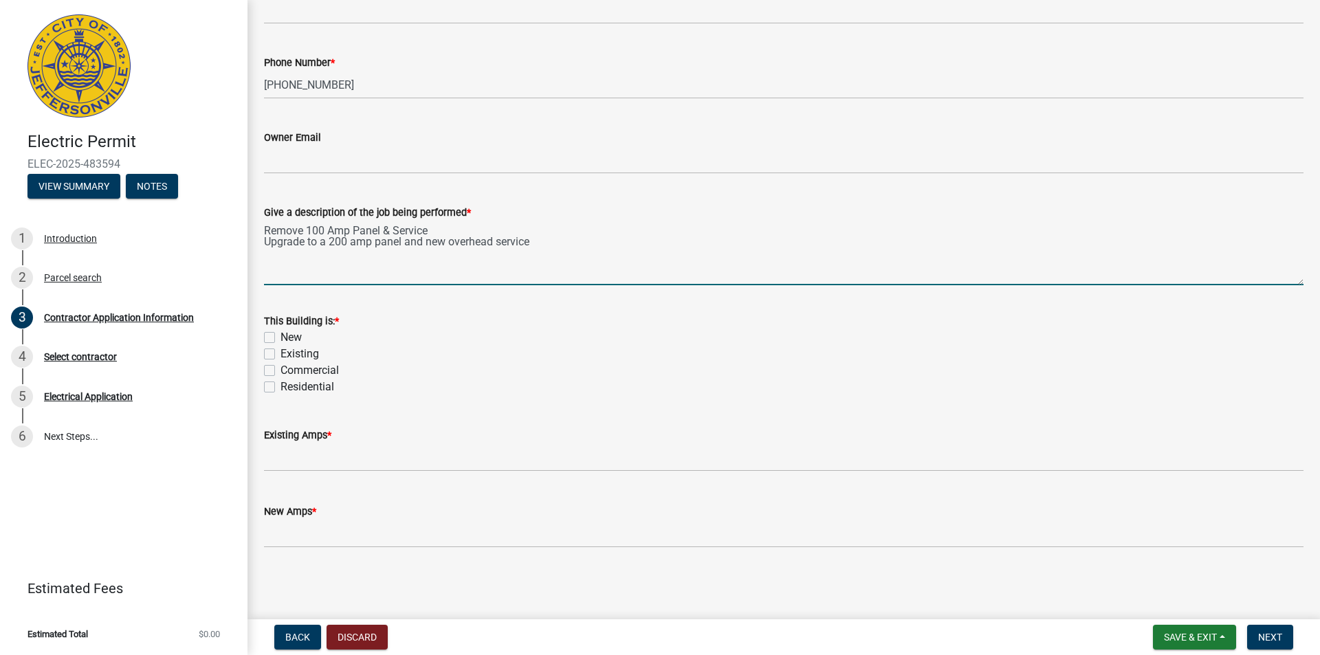
type textarea "Remove 100 Amp Panel & Service Upgrade to a 200 amp panel and new overhead serv…"
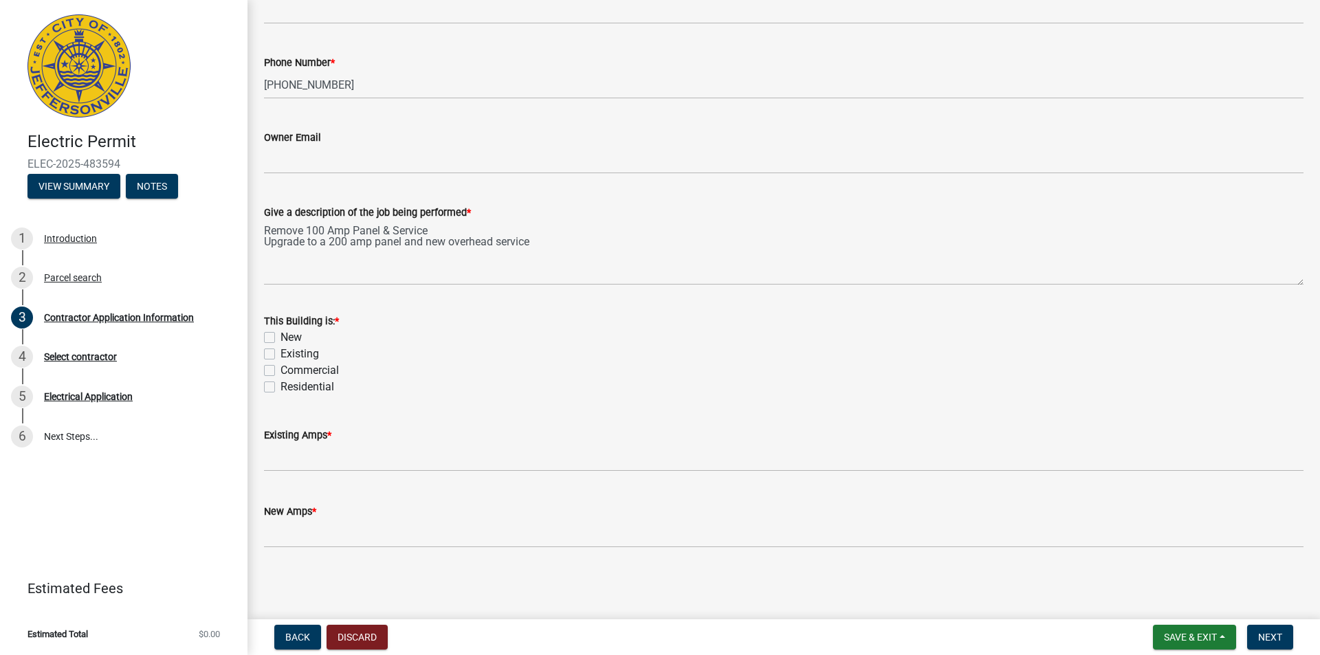
click at [281, 352] on label "Existing" at bounding box center [300, 354] width 39 height 17
click at [281, 352] on input "Existing" at bounding box center [285, 350] width 9 height 9
checkbox input "true"
checkbox input "false"
checkbox input "true"
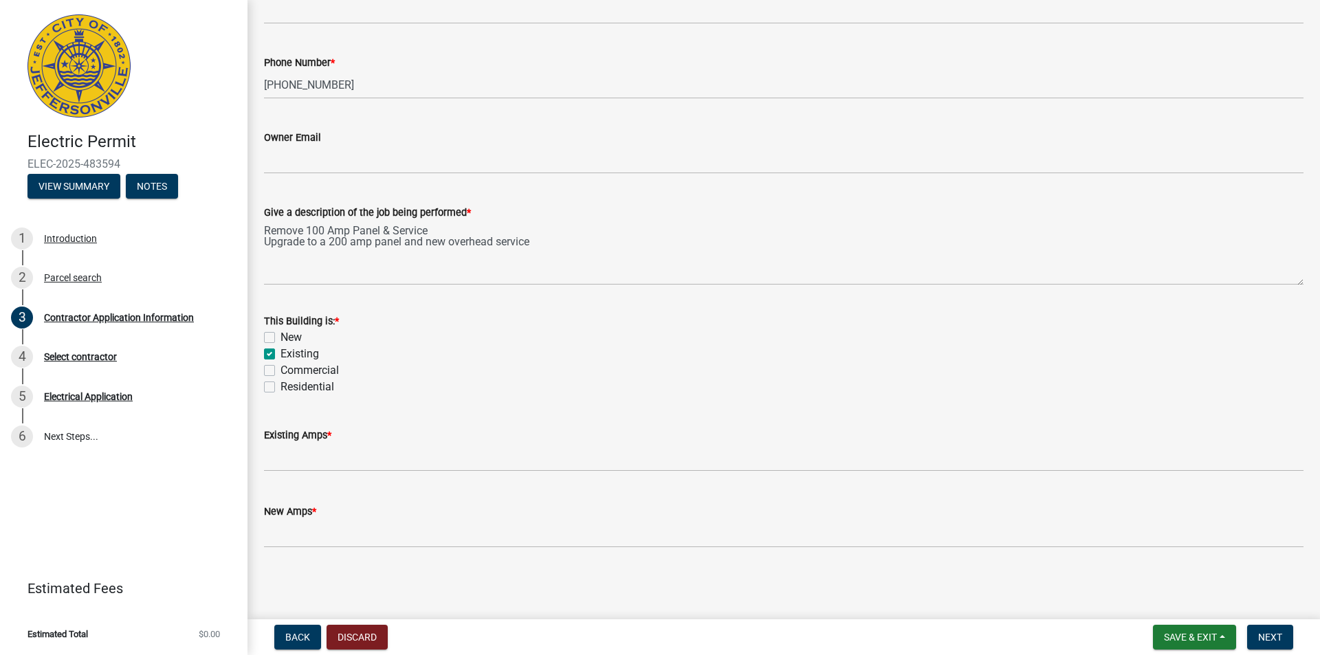
checkbox input "false"
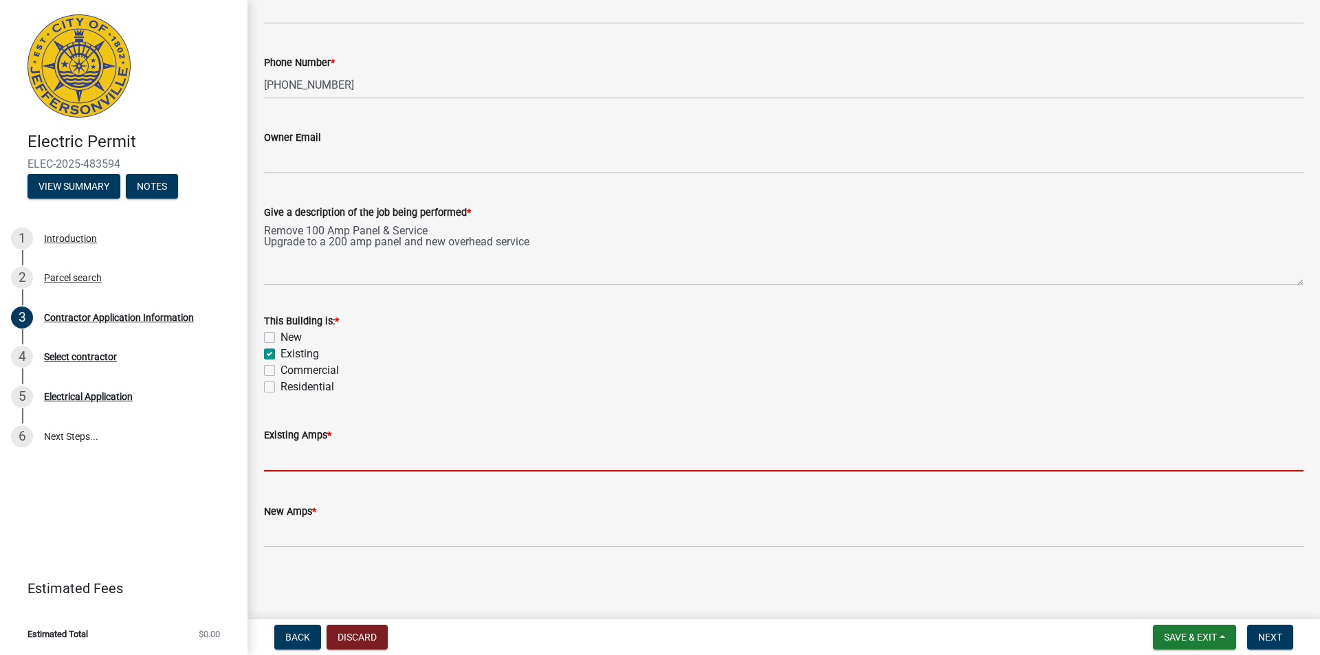
click at [416, 459] on input "text" at bounding box center [784, 458] width 1040 height 28
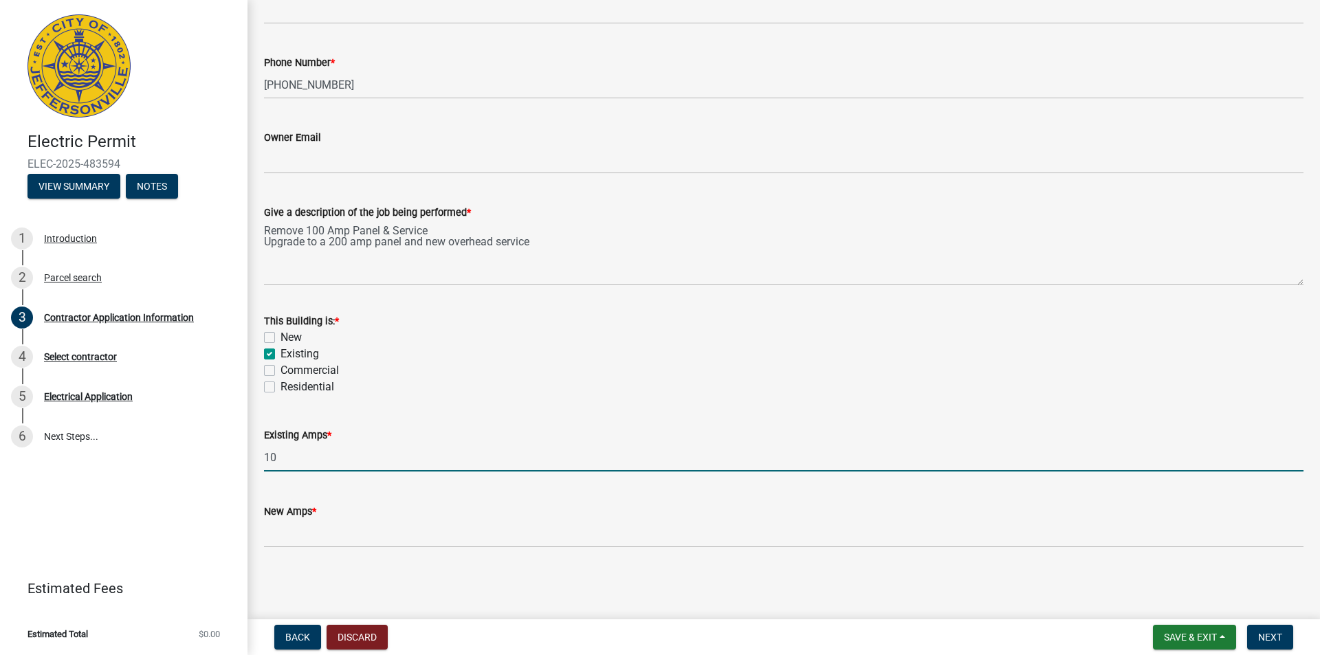
type input "100"
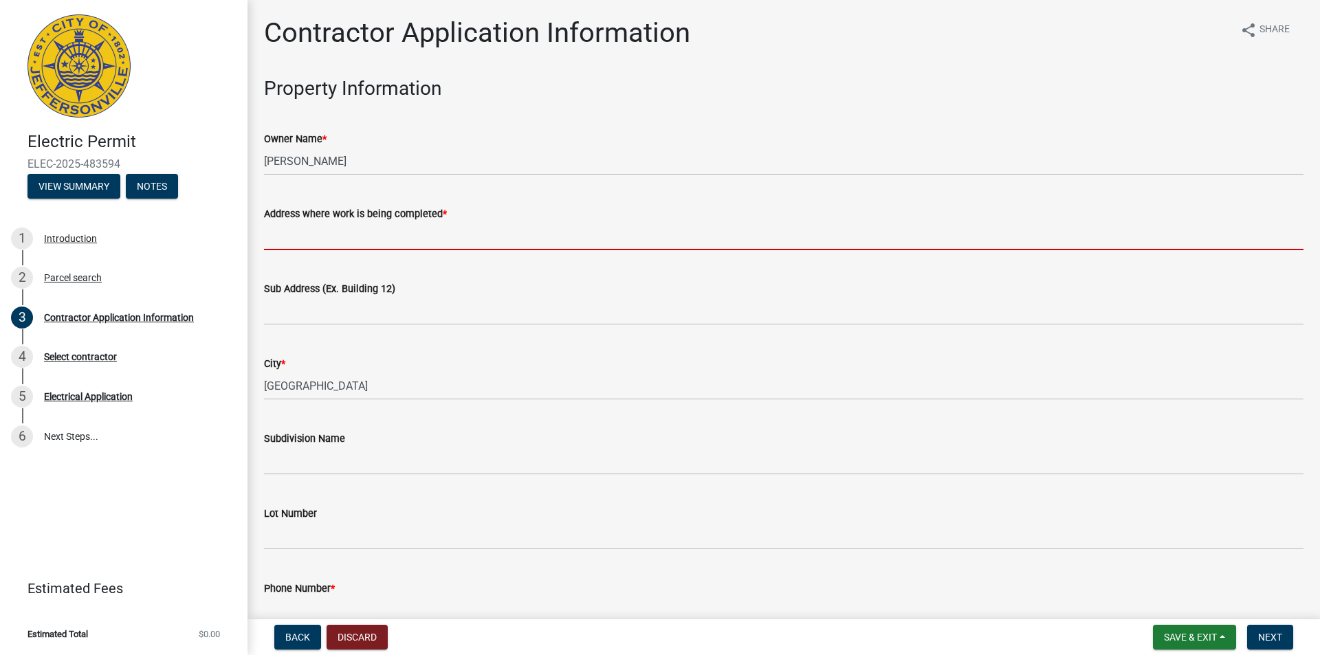
click at [549, 233] on input "Address where work is being completed *" at bounding box center [784, 236] width 1040 height 28
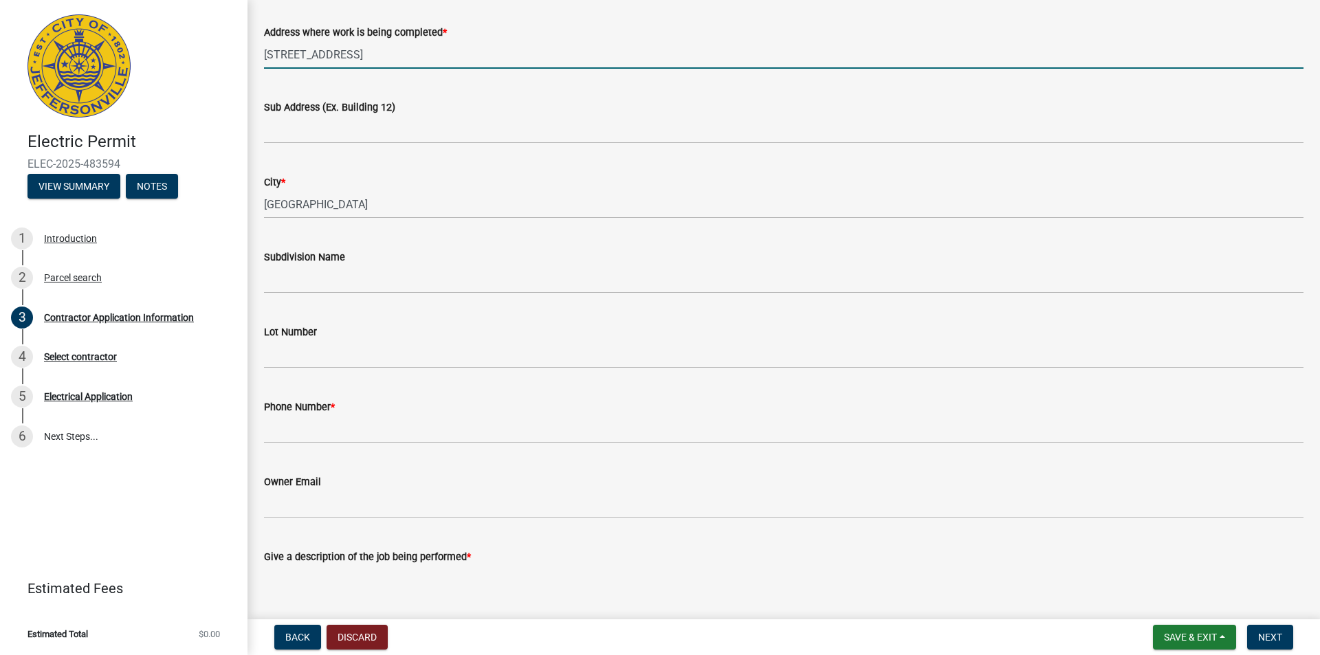
scroll to position [206, 0]
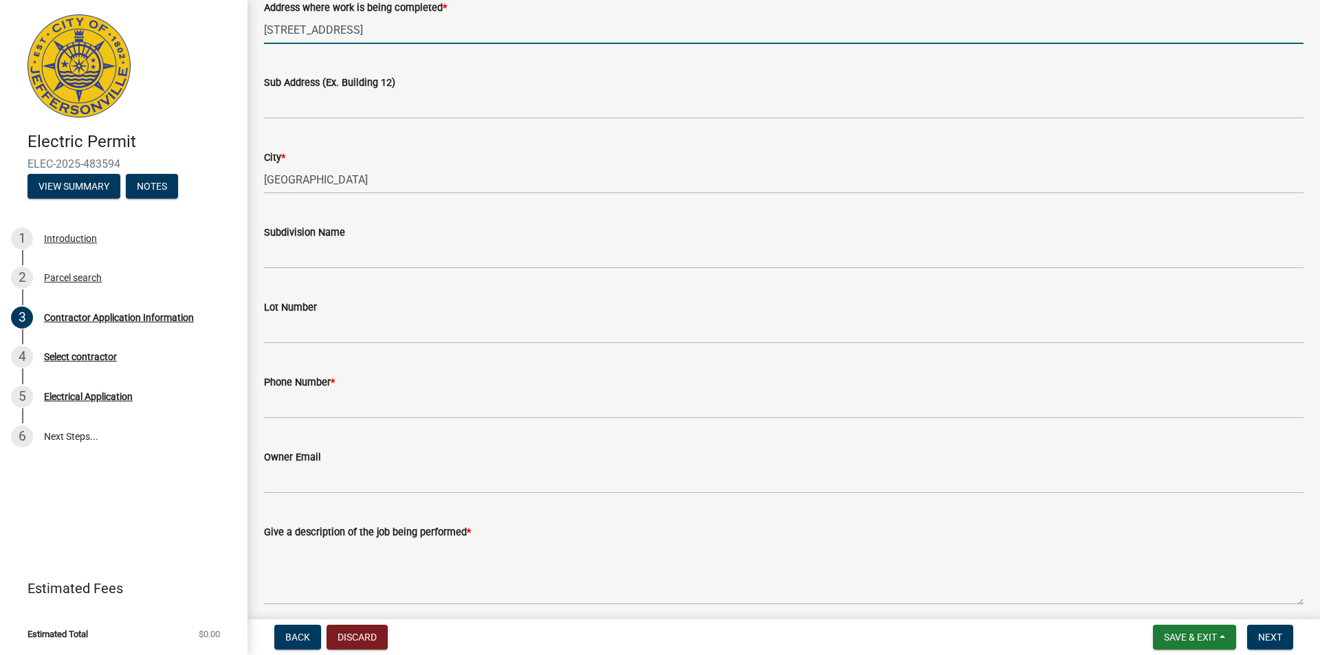
type input "[STREET_ADDRESS]"
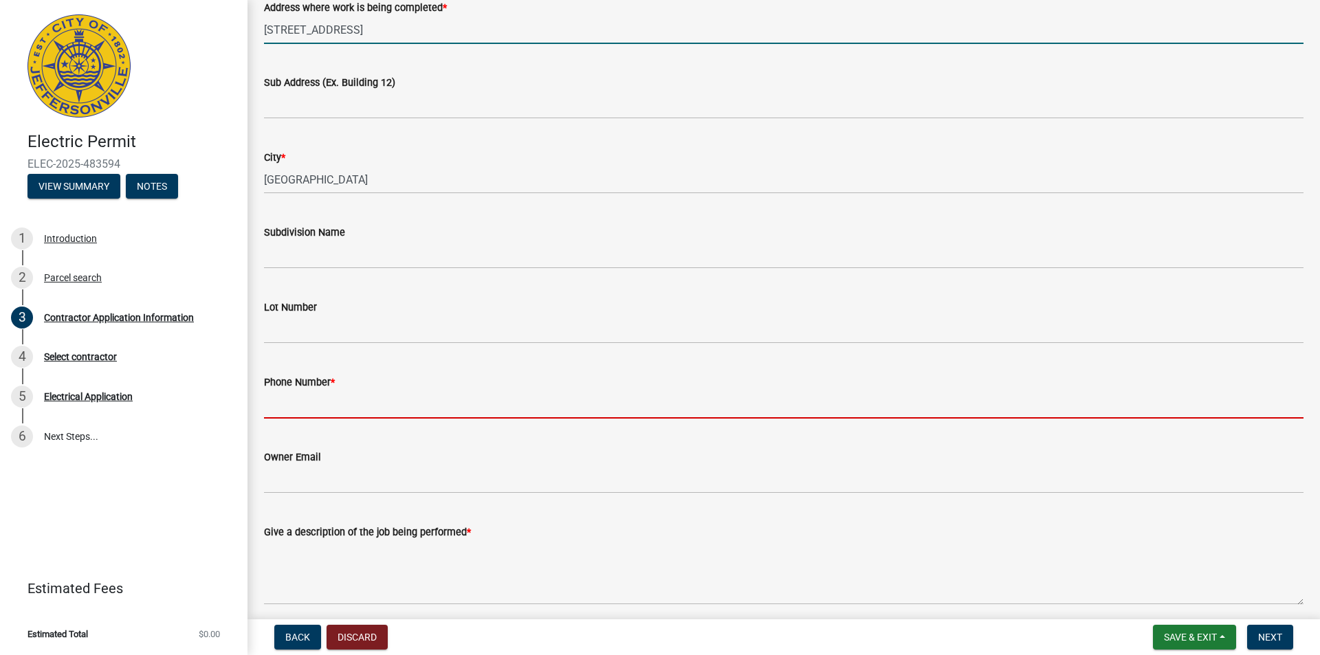
click at [447, 415] on input "Phone Number *" at bounding box center [784, 405] width 1040 height 28
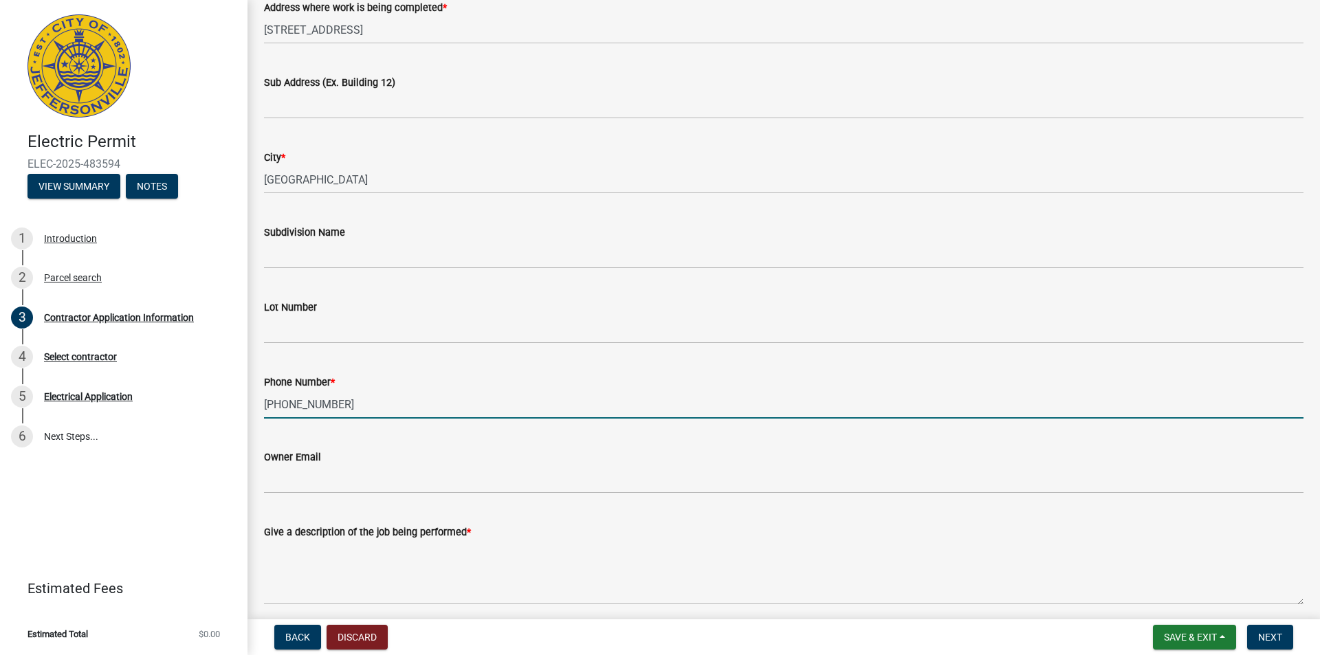
type input "[PHONE_NUMBER]"
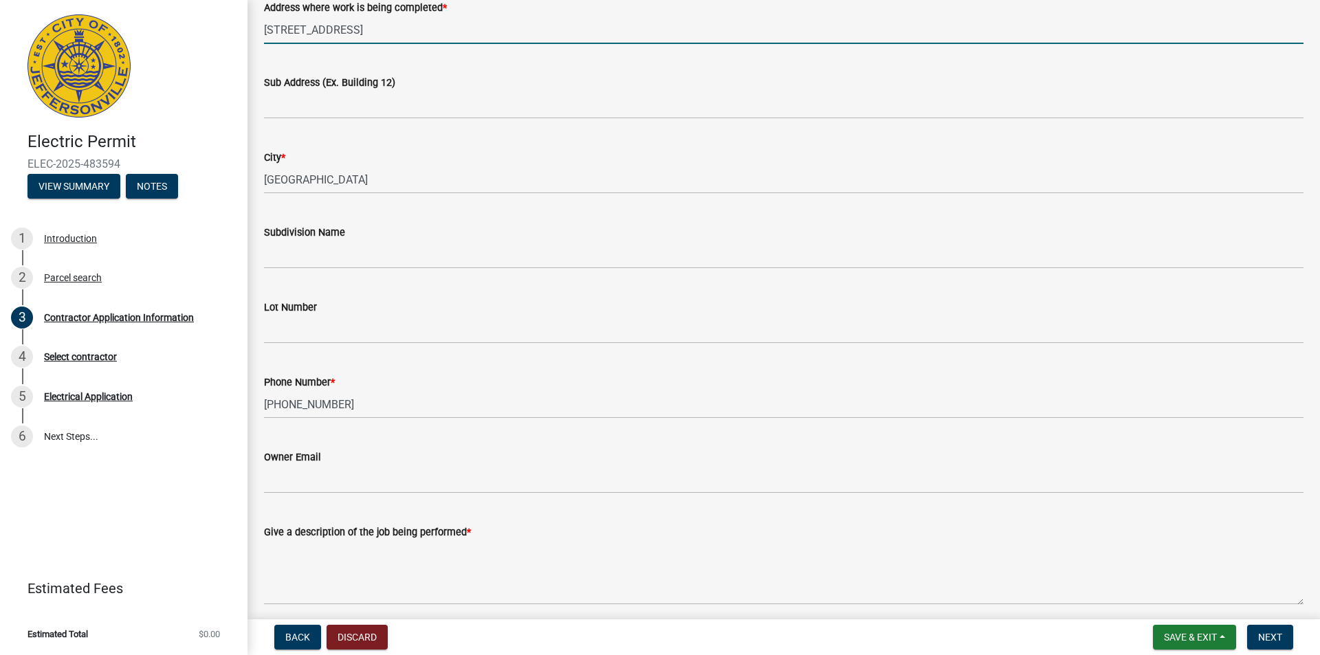
click at [946, 32] on input "[STREET_ADDRESS]" at bounding box center [784, 30] width 1040 height 28
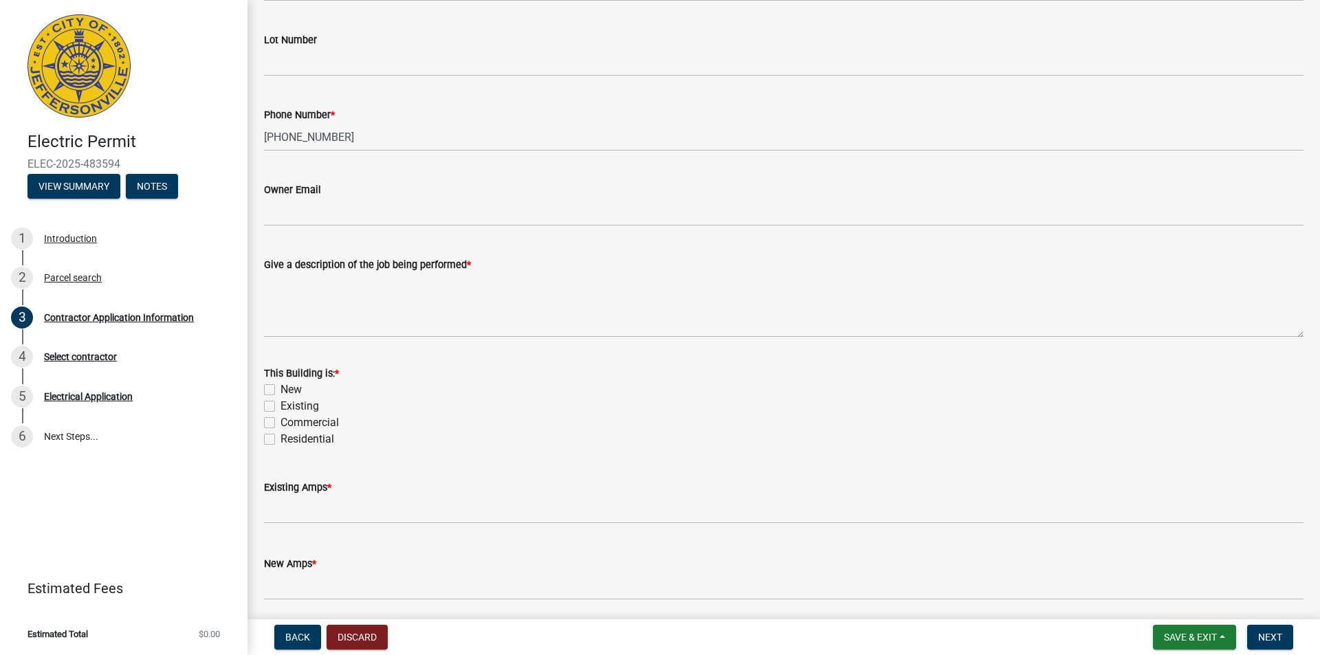
scroll to position [481, 0]
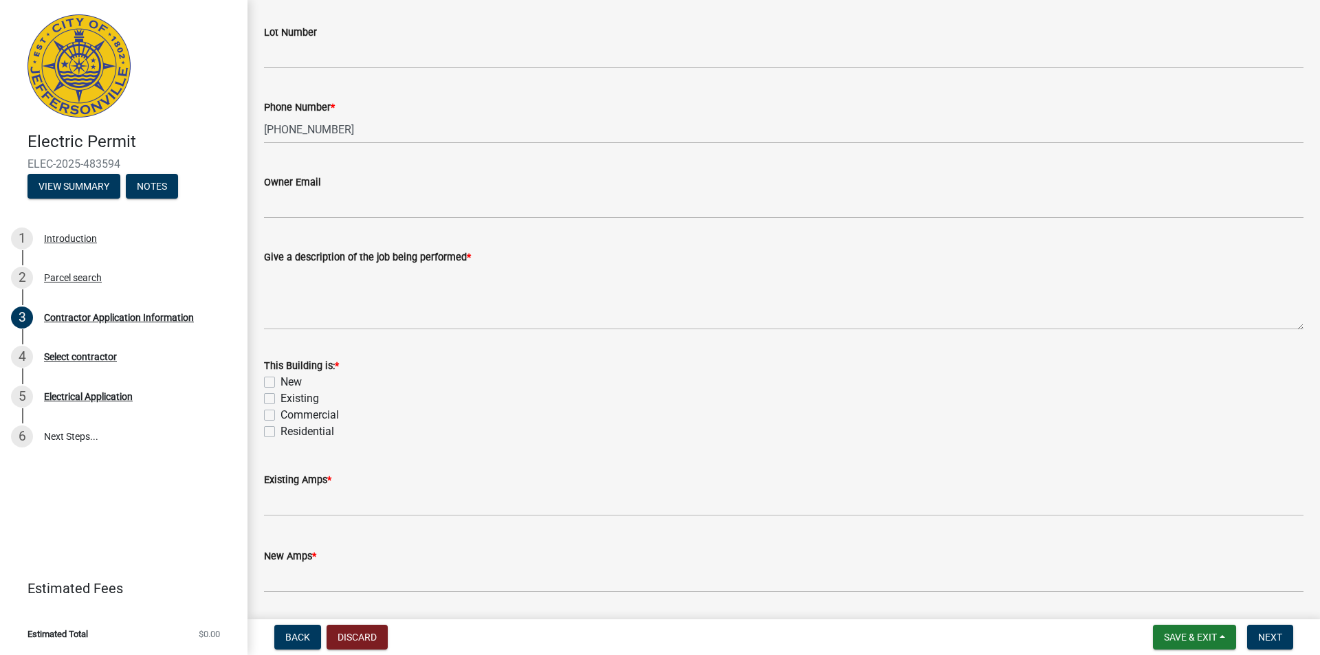
click at [281, 400] on label "Existing" at bounding box center [300, 399] width 39 height 17
click at [281, 400] on input "Existing" at bounding box center [285, 395] width 9 height 9
checkbox input "true"
checkbox input "false"
checkbox input "true"
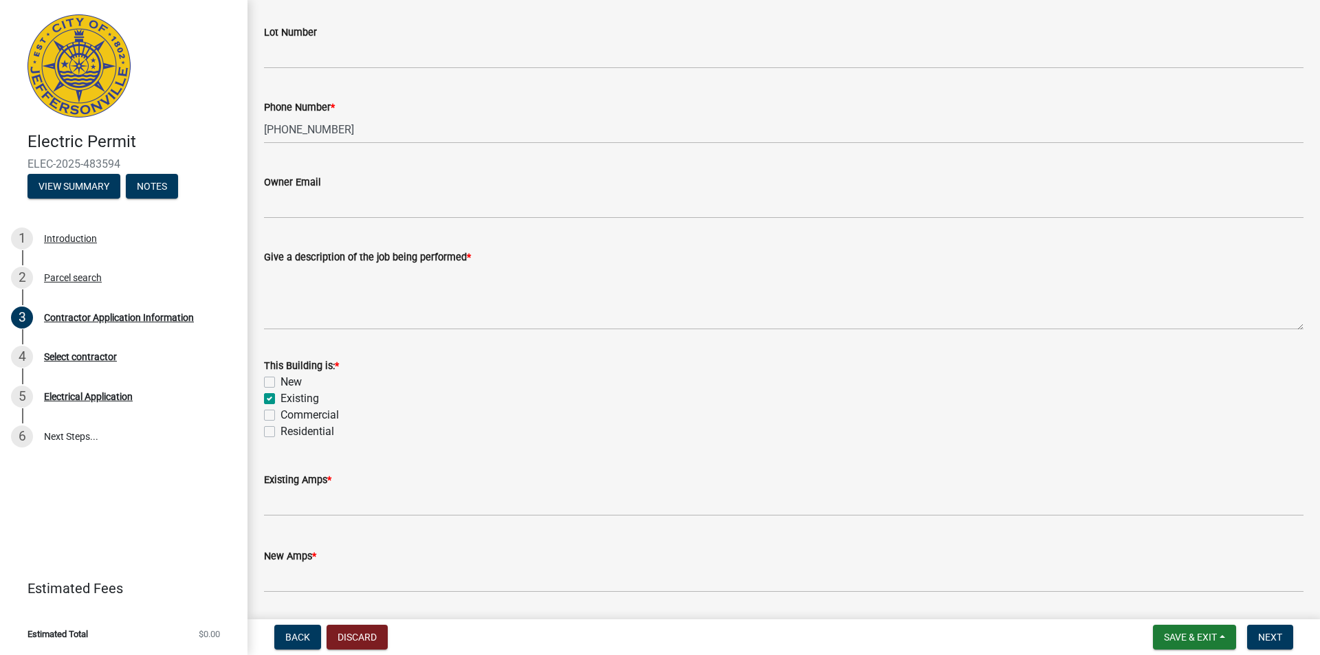
checkbox input "false"
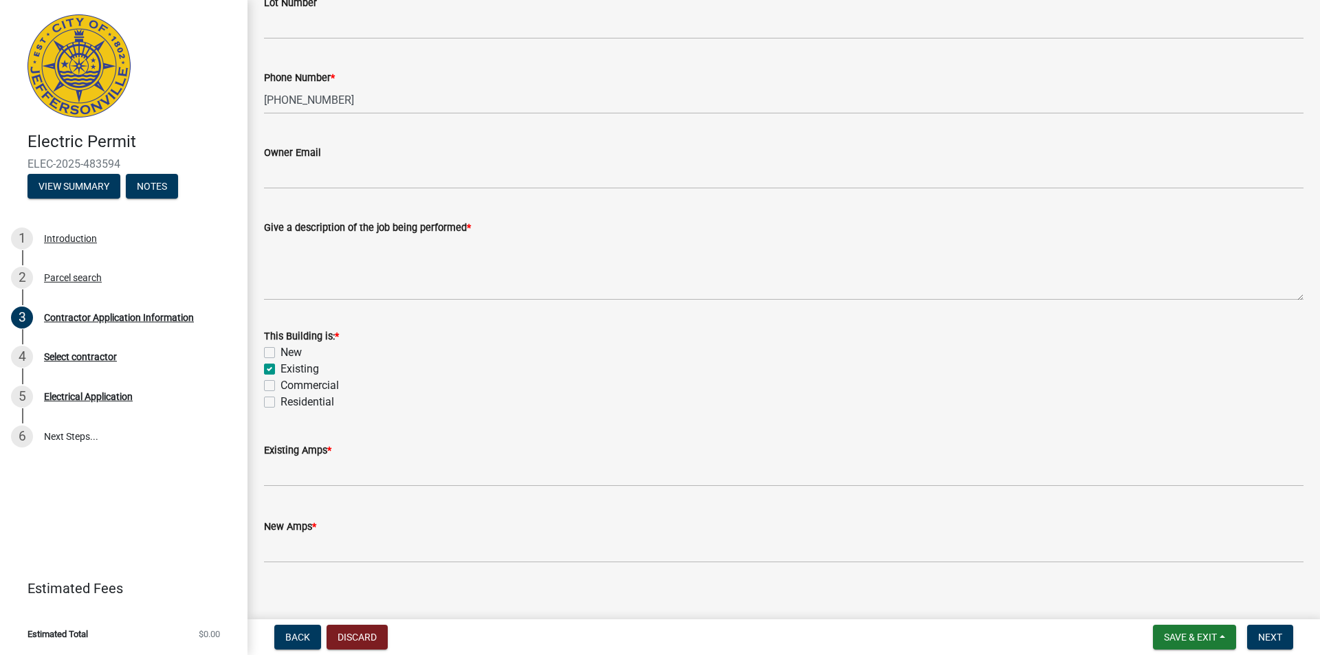
scroll to position [526, 0]
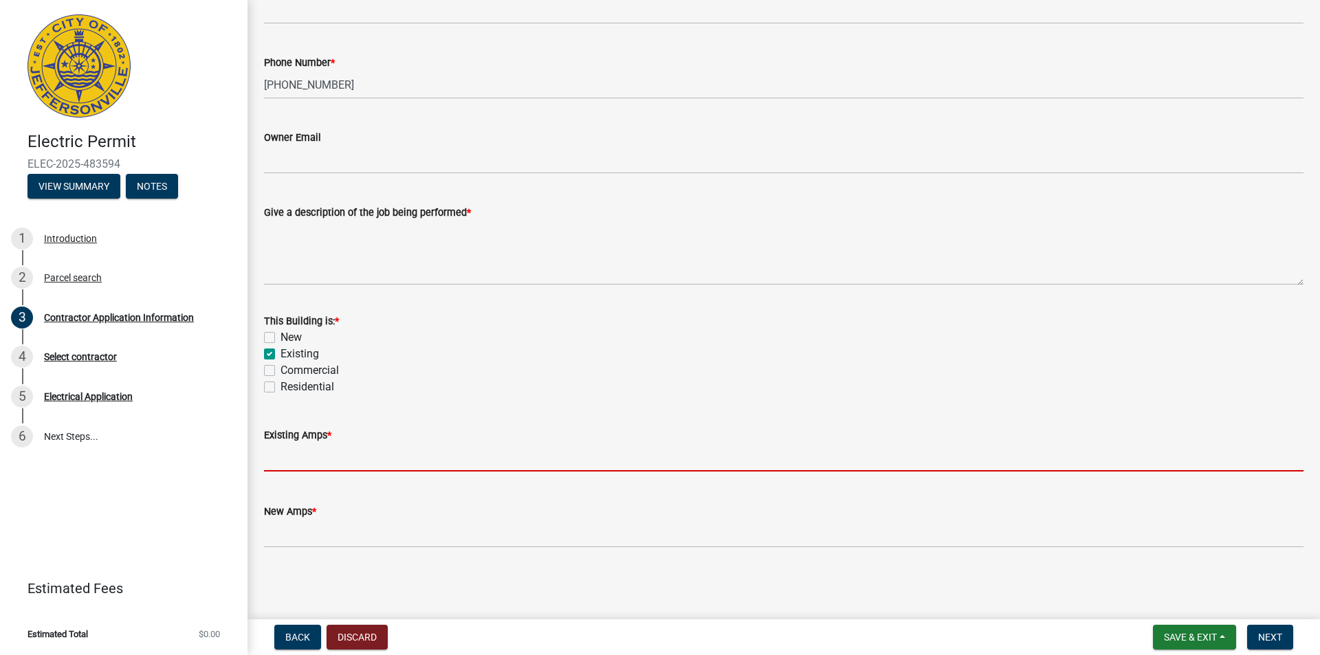
click at [386, 453] on input "text" at bounding box center [784, 458] width 1040 height 28
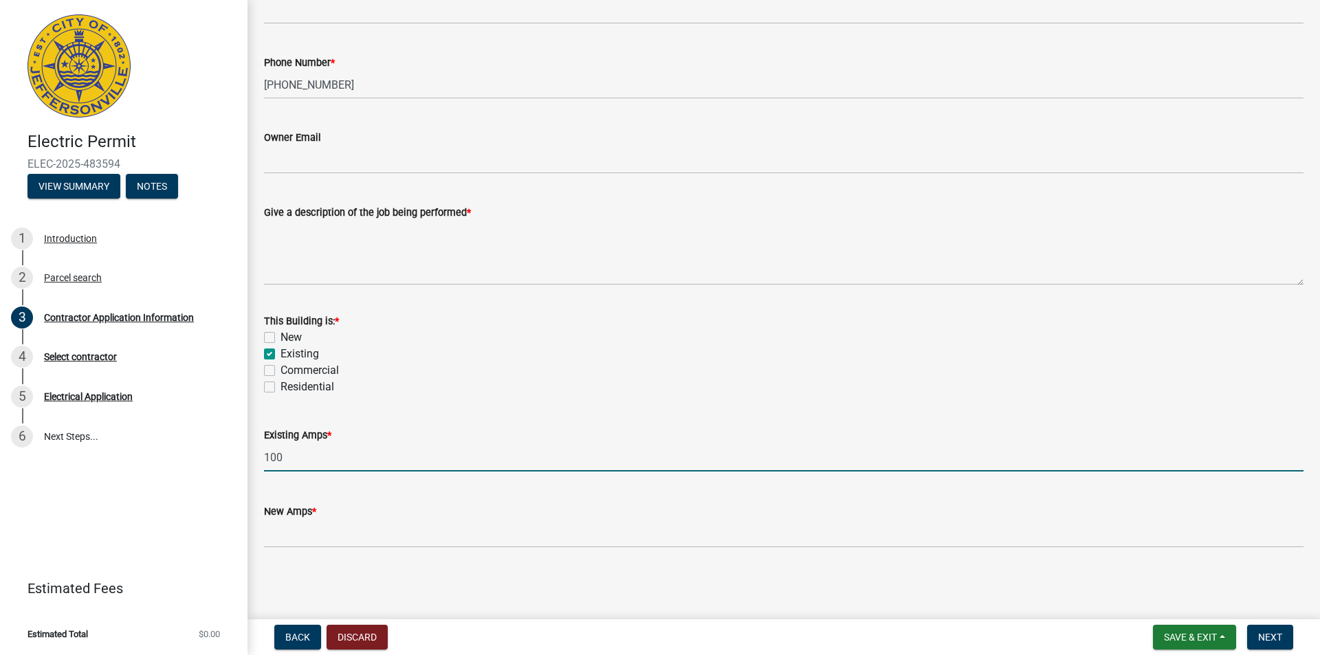
type input "100"
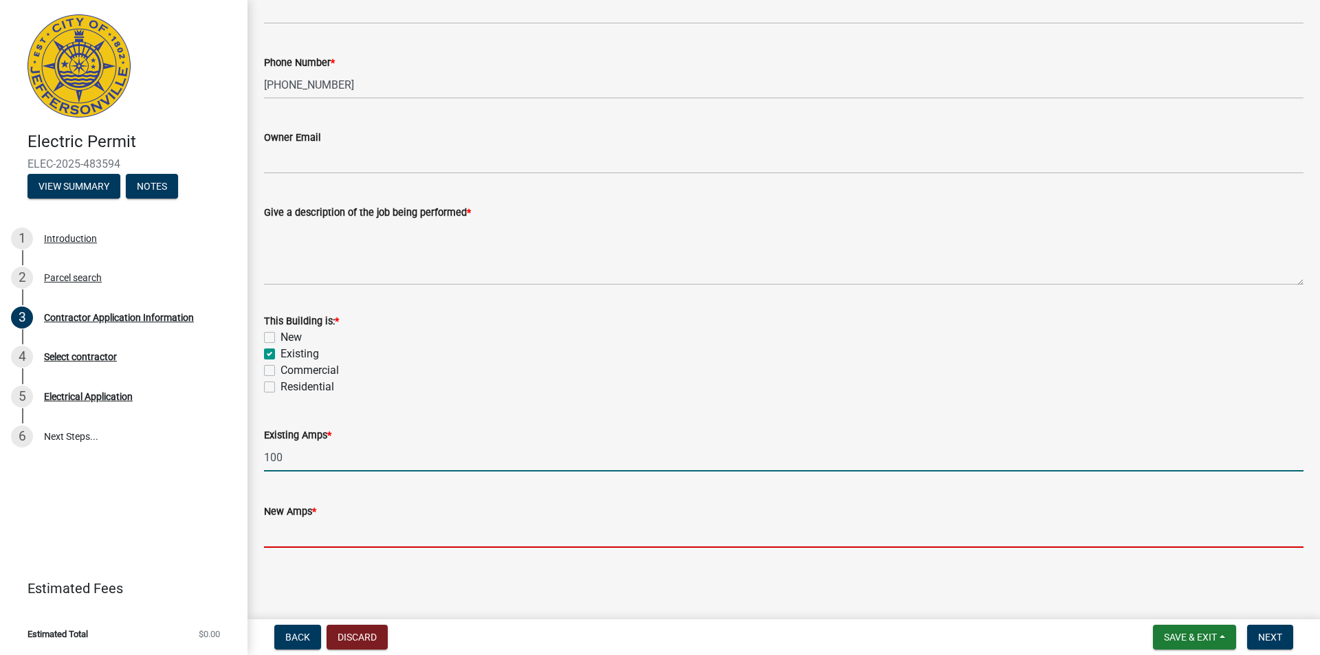
click at [294, 543] on input "text" at bounding box center [784, 534] width 1040 height 28
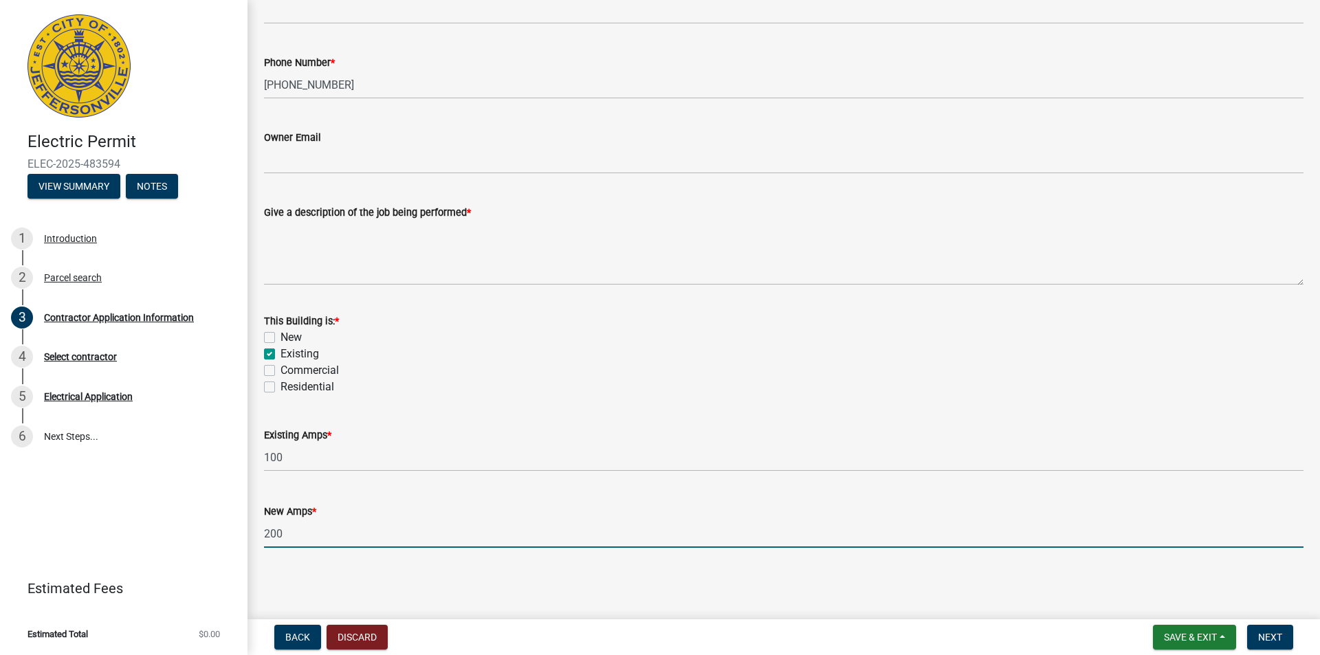
type input "200"
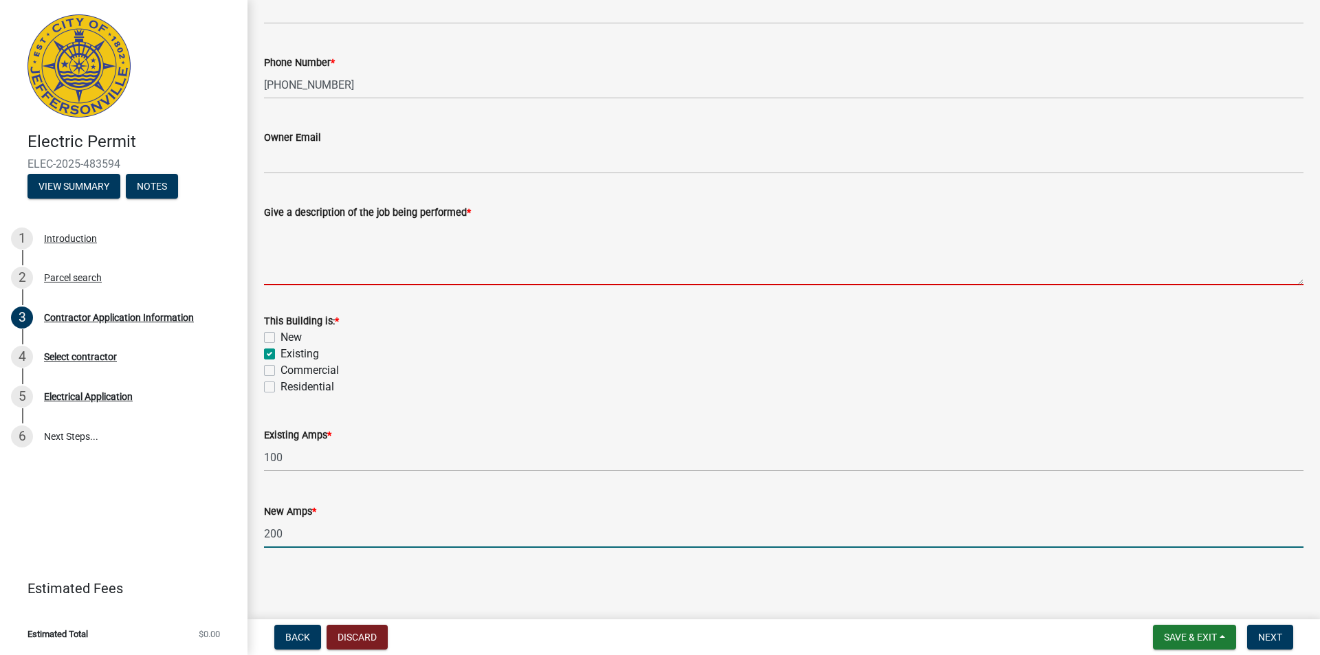
click at [384, 246] on textarea "Give a description of the job being performed *" at bounding box center [784, 253] width 1040 height 65
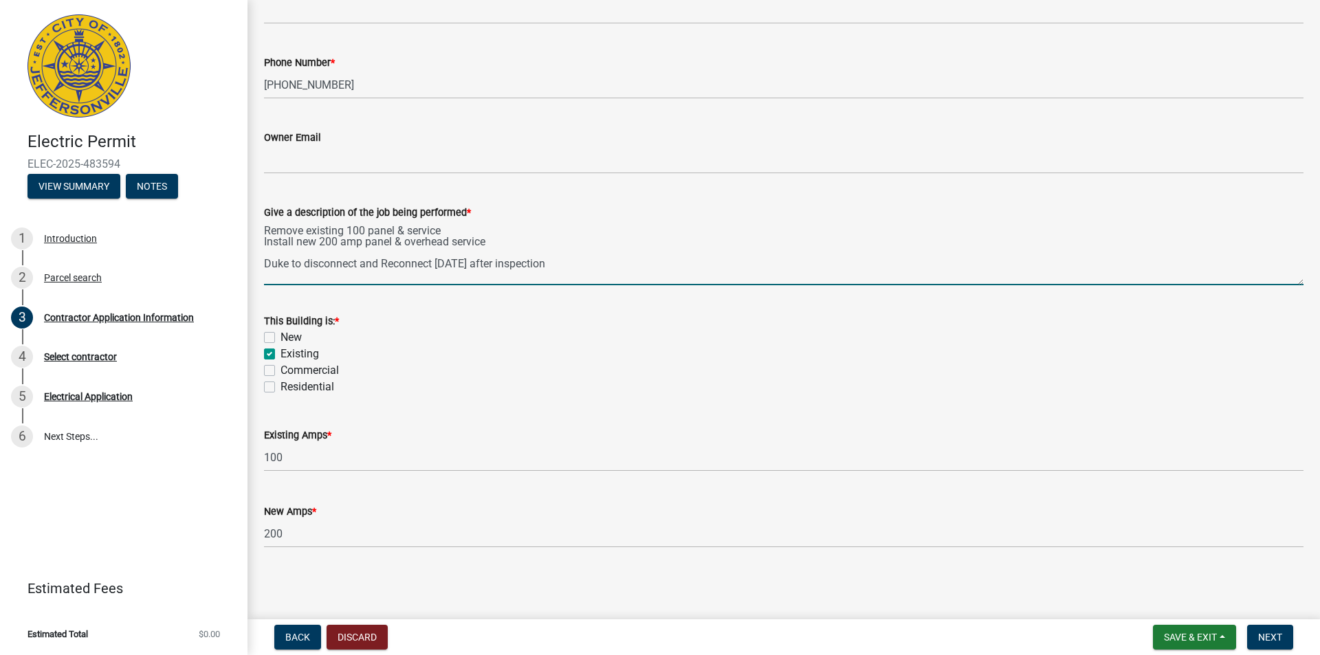
click at [356, 266] on textarea "Remove existing 100 panel & service Install new 200 amp panel & overhead servic…" at bounding box center [784, 253] width 1040 height 65
type textarea "Remove existing 100 panel & service Install new 200 amp panel & overhead servic…"
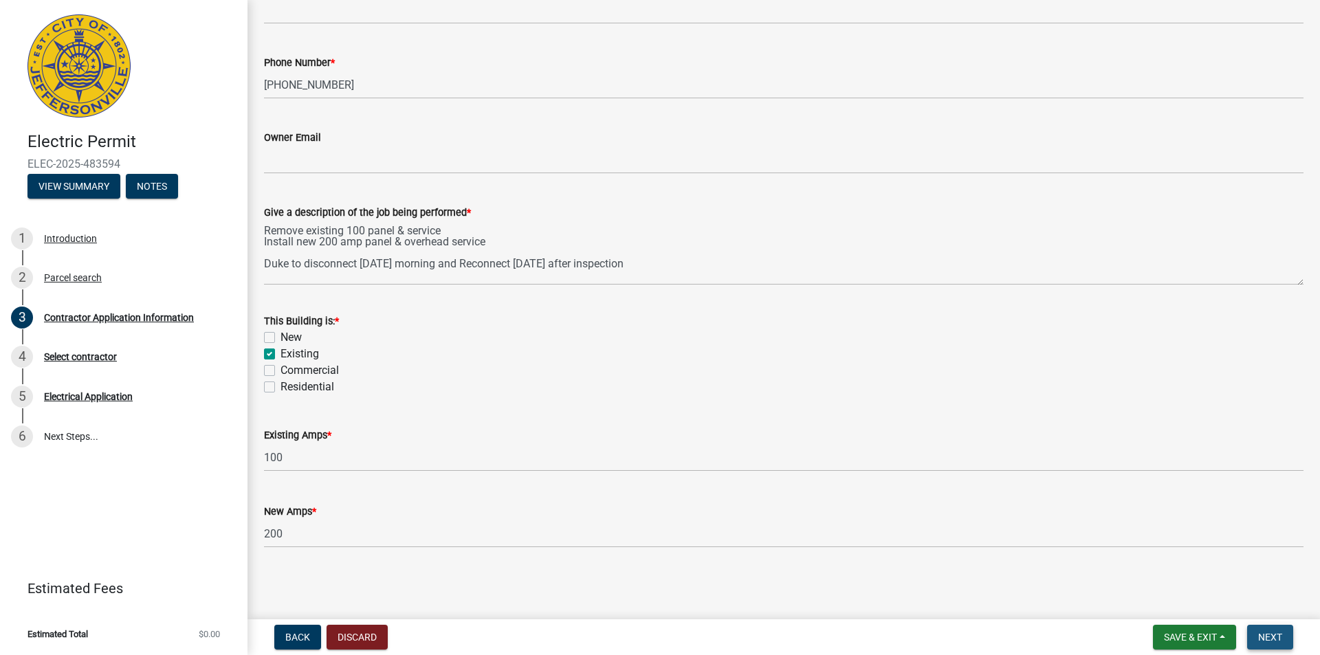
click at [1285, 633] on button "Next" at bounding box center [1271, 637] width 46 height 25
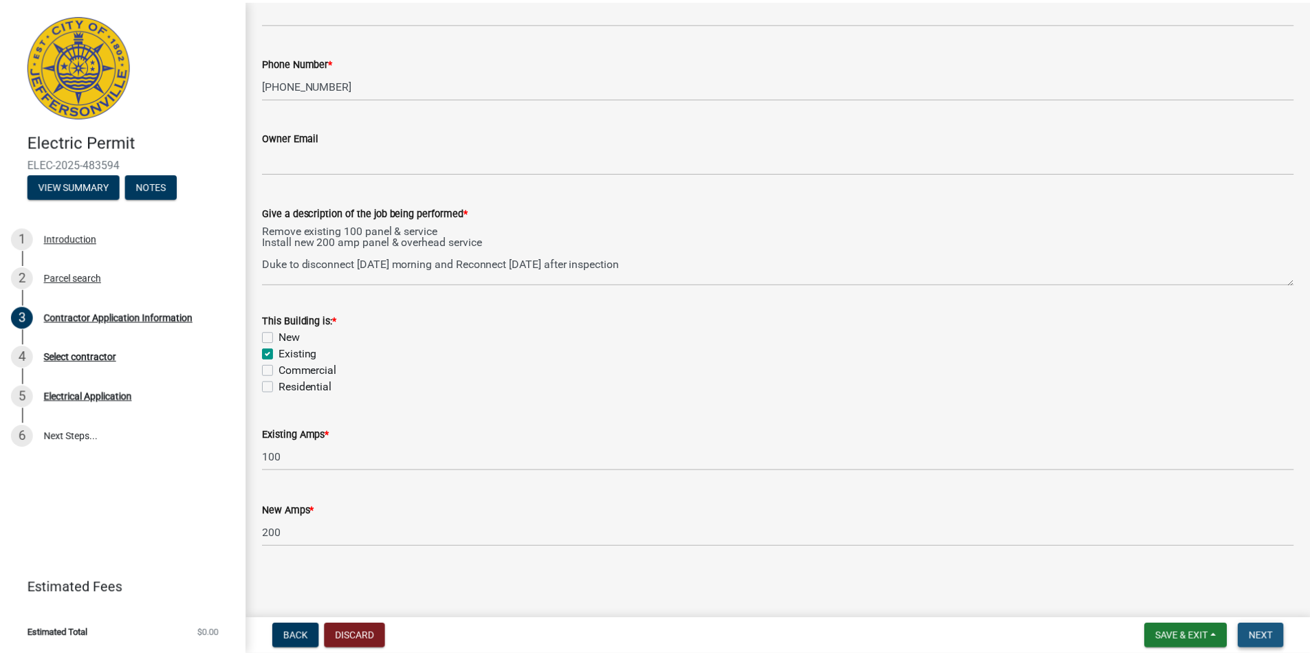
scroll to position [0, 0]
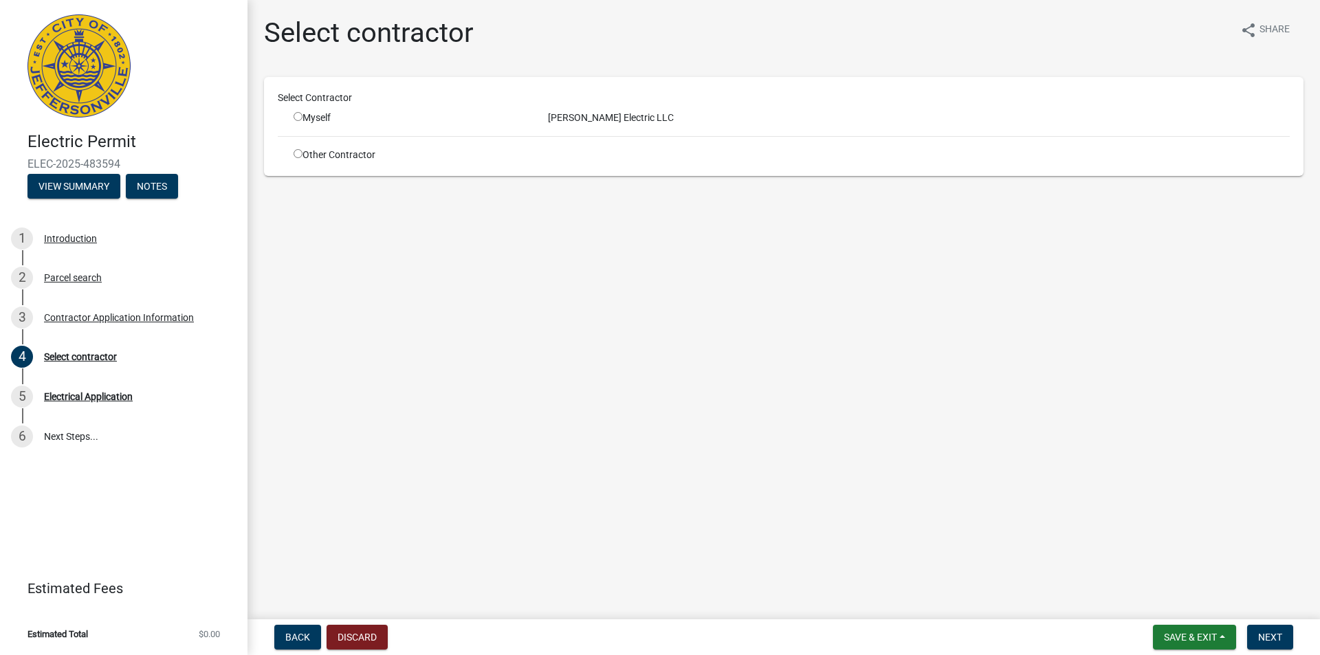
click at [294, 118] on input "radio" at bounding box center [298, 116] width 9 height 9
radio input "true"
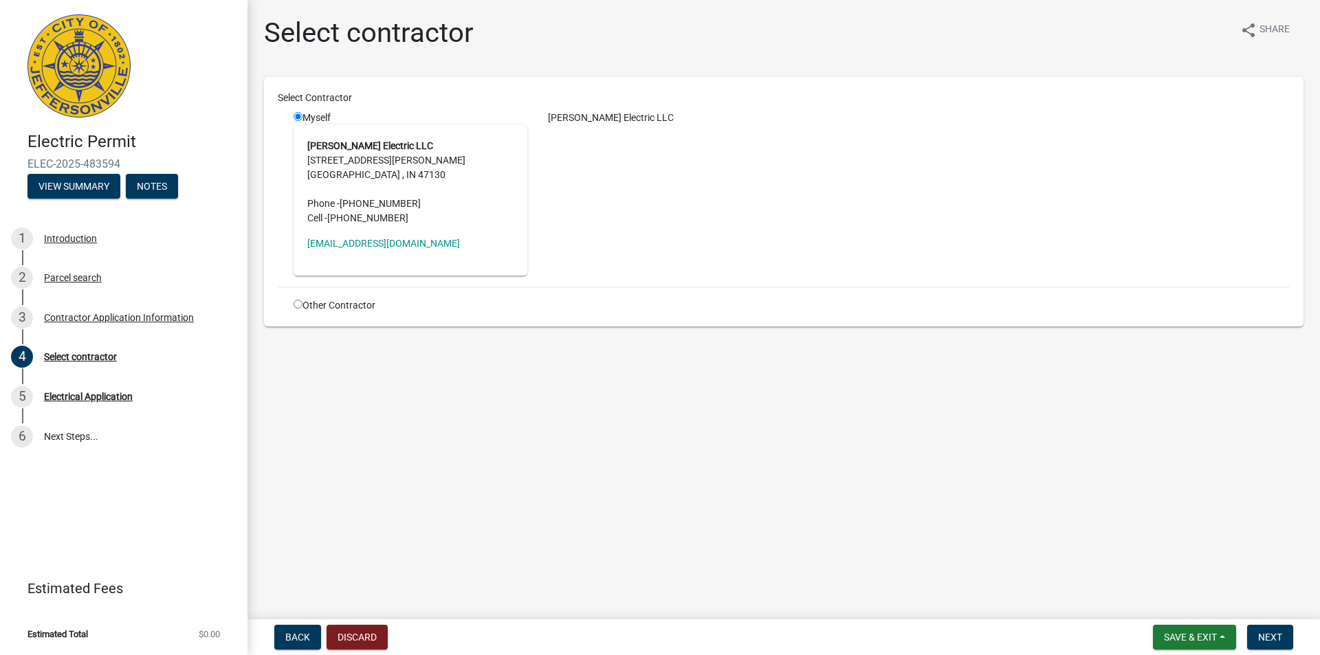
click at [739, 428] on main "Select contractor share Share Select Contractor Myself Hamlin Electric LLC 1450…" at bounding box center [784, 307] width 1073 height 614
click at [1278, 642] on span "Next" at bounding box center [1271, 637] width 24 height 11
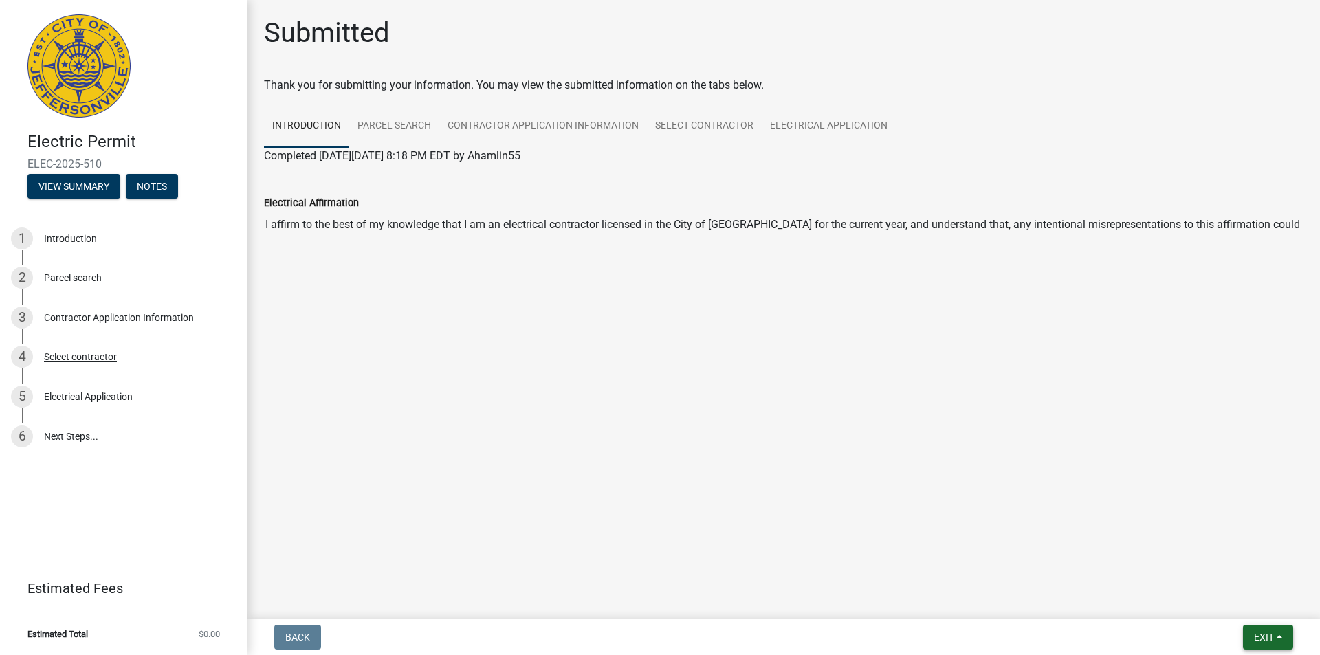
click at [1270, 635] on span "Exit" at bounding box center [1264, 637] width 20 height 11
click at [1252, 606] on button "Save & Exit" at bounding box center [1239, 601] width 110 height 33
